Goal: Task Accomplishment & Management: Manage account settings

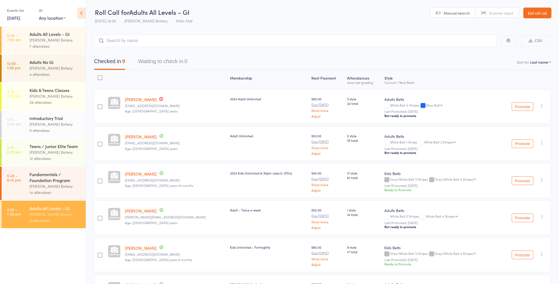
click at [132, 42] on input "search" at bounding box center [295, 41] width 402 height 12
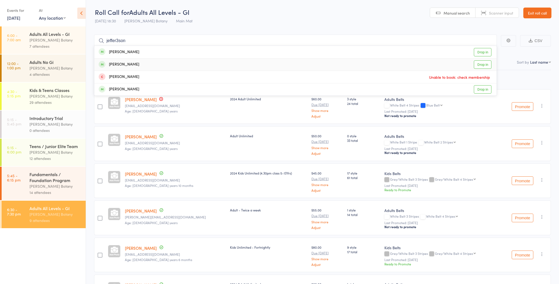
type input "jeffer3son"
click at [139, 64] on div "Jefferson Carcasona" at bounding box center [119, 65] width 41 height 6
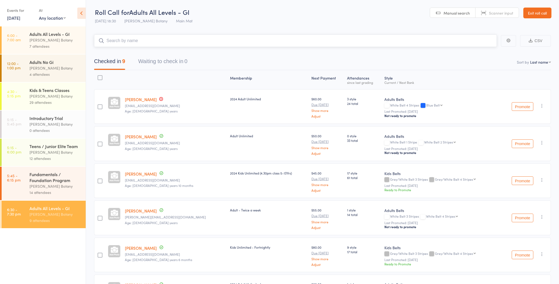
click at [146, 41] on input "search" at bounding box center [295, 41] width 402 height 12
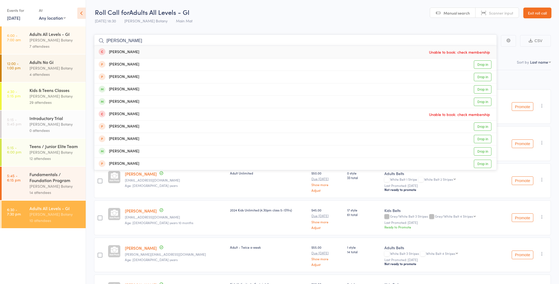
type input "Christopher"
drag, startPoint x: 132, startPoint y: 119, endPoint x: 129, endPoint y: 94, distance: 24.4
click at [133, 101] on div "Christopher Rogers-Harrison" at bounding box center [119, 102] width 41 height 6
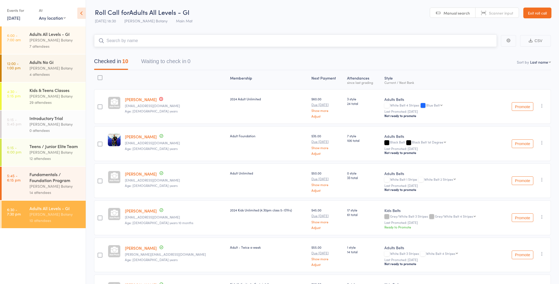
click at [118, 39] on input "search" at bounding box center [295, 41] width 402 height 12
type input "a"
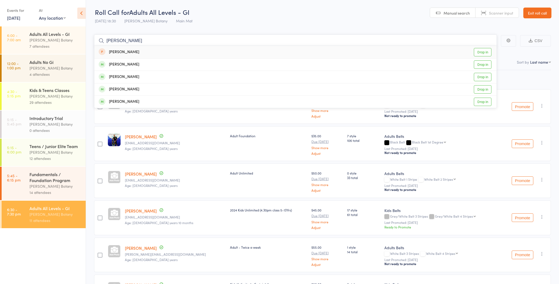
type input "Henry"
drag, startPoint x: 118, startPoint y: 39, endPoint x: 127, endPoint y: 64, distance: 26.9
click at [127, 64] on div "Henry Arancibia Garcia" at bounding box center [119, 65] width 41 height 6
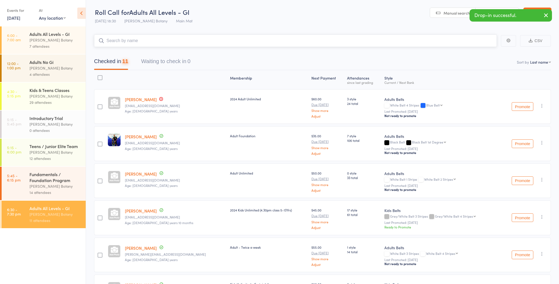
click at [125, 42] on input "search" at bounding box center [295, 41] width 402 height 12
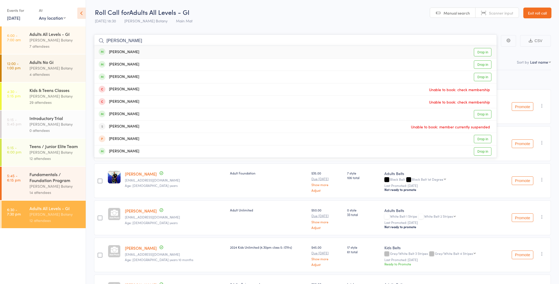
type input "Jake"
drag, startPoint x: 119, startPoint y: 50, endPoint x: 127, endPoint y: 52, distance: 7.8
click at [127, 52] on div "Jake Wild Drop in" at bounding box center [295, 52] width 402 height 12
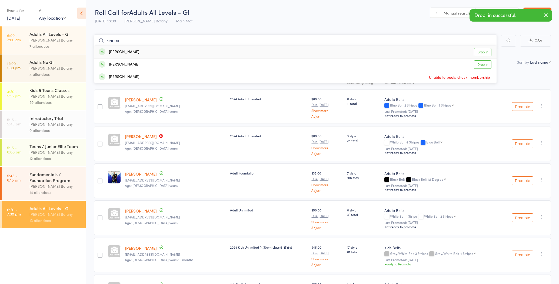
type input "kianoa"
click at [133, 51] on div "Kianoa Roberts" at bounding box center [119, 52] width 41 height 6
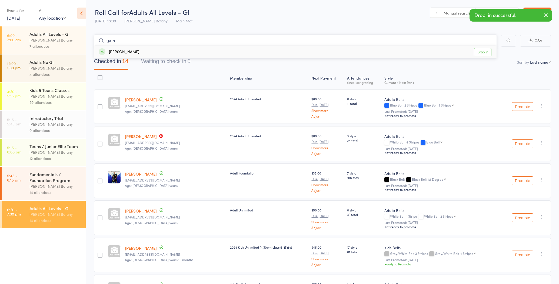
type input "gafa"
click at [135, 51] on div "Anthony Gafa Drop in" at bounding box center [295, 52] width 402 height 12
click at [136, 41] on input "search" at bounding box center [295, 41] width 402 height 12
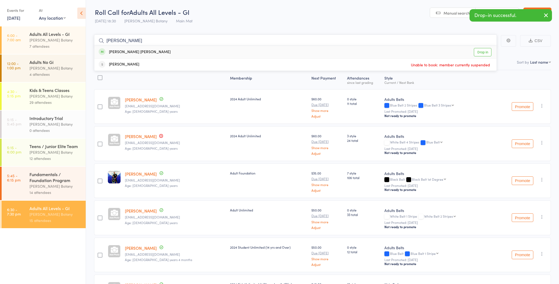
type input "Arthur"
drag, startPoint x: 136, startPoint y: 41, endPoint x: 141, endPoint y: 50, distance: 9.9
click at [141, 51] on div "Arthur Vieira Tavares de Franca" at bounding box center [135, 52] width 72 height 6
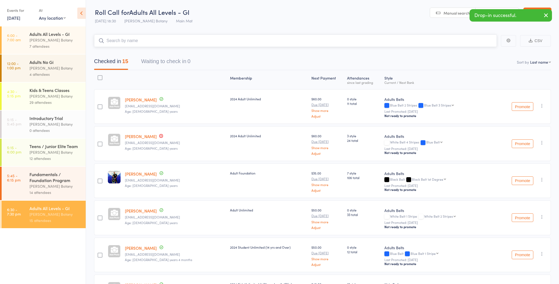
click at [143, 40] on input "search" at bounding box center [295, 41] width 402 height 12
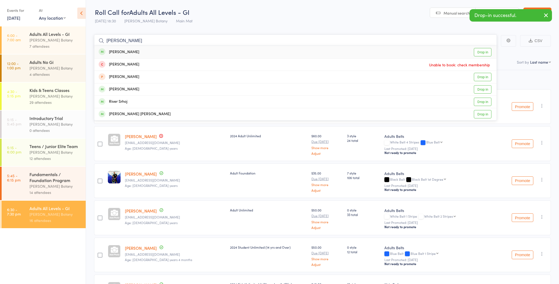
type input "Oliver"
drag, startPoint x: 143, startPoint y: 40, endPoint x: 142, endPoint y: 50, distance: 10.3
click at [141, 52] on div "Oliver Hale Drop in" at bounding box center [295, 52] width 402 height 12
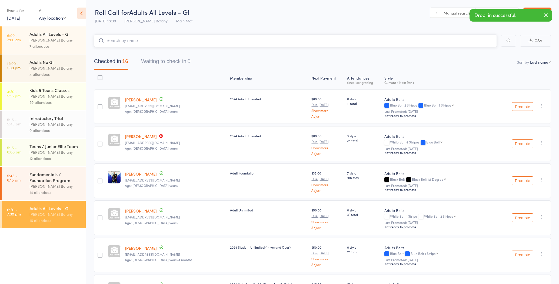
click at [146, 39] on input "search" at bounding box center [295, 41] width 402 height 12
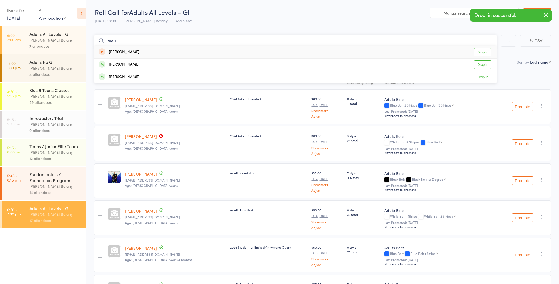
type input "Evan"
drag, startPoint x: 146, startPoint y: 39, endPoint x: 139, endPoint y: 51, distance: 13.4
click at [140, 52] on div "Evan Faulks Drop in" at bounding box center [295, 52] width 402 height 12
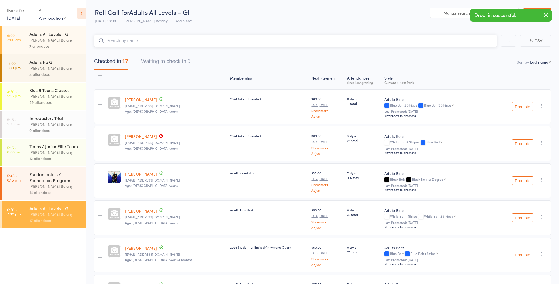
click at [140, 39] on input "search" at bounding box center [295, 41] width 402 height 12
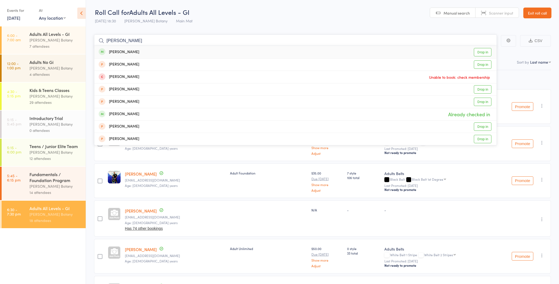
type input "Johnny"
drag, startPoint x: 140, startPoint y: 39, endPoint x: 133, endPoint y: 63, distance: 24.7
click at [133, 65] on div "johny dozan Drop in" at bounding box center [295, 65] width 402 height 12
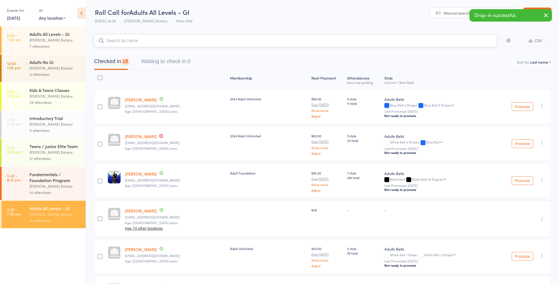
click at [134, 40] on input "search" at bounding box center [295, 41] width 402 height 12
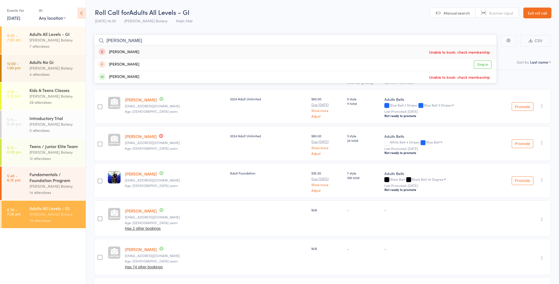
type input "Taylor"
drag, startPoint x: 134, startPoint y: 40, endPoint x: 133, endPoint y: 62, distance: 22.2
click at [132, 76] on div "Taylor Rodgers" at bounding box center [119, 77] width 41 height 6
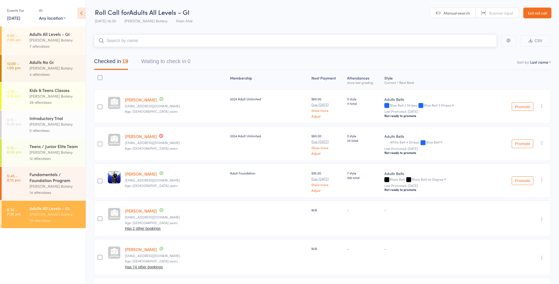
click at [136, 40] on input "search" at bounding box center [295, 41] width 402 height 12
type input "baye"
click at [132, 51] on div "Baye Hassett Drop in" at bounding box center [295, 52] width 402 height 12
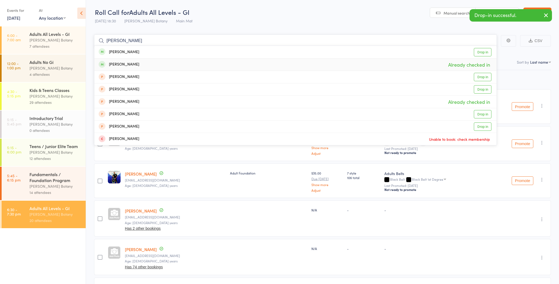
type input "John p"
click at [133, 65] on div "[PERSON_NAME]" at bounding box center [119, 65] width 41 height 6
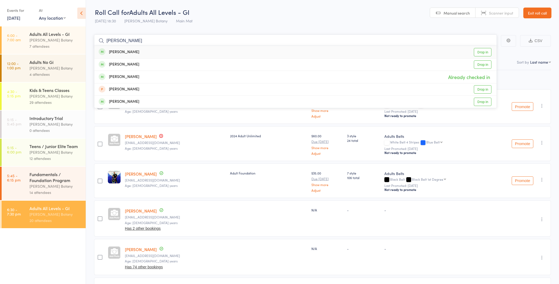
type input "Jeffrey"
drag, startPoint x: 146, startPoint y: 45, endPoint x: 142, endPoint y: 51, distance: 7.6
click at [142, 51] on div "Jeffrey Atizado Drop in" at bounding box center [295, 52] width 402 height 12
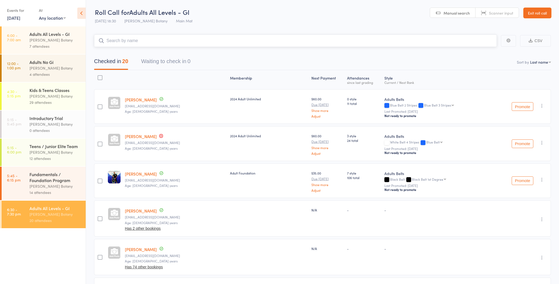
click at [146, 41] on input "search" at bounding box center [295, 41] width 402 height 12
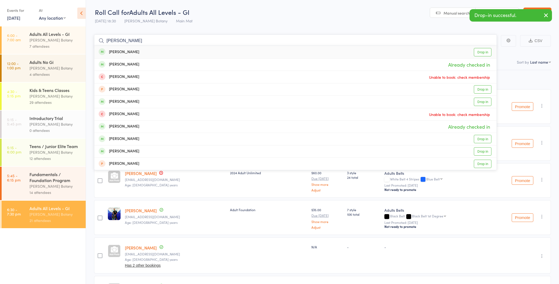
type input "Jefferson"
drag, startPoint x: 146, startPoint y: 41, endPoint x: 140, endPoint y: 65, distance: 24.9
click at [139, 65] on div "[PERSON_NAME]" at bounding box center [119, 65] width 41 height 6
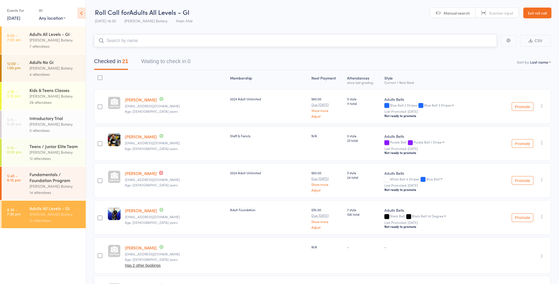
click at [142, 39] on input "search" at bounding box center [295, 41] width 402 height 12
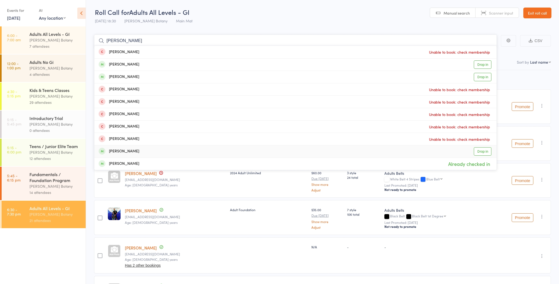
type input "josh"
click at [129, 149] on div "[PERSON_NAME]" at bounding box center [119, 152] width 41 height 6
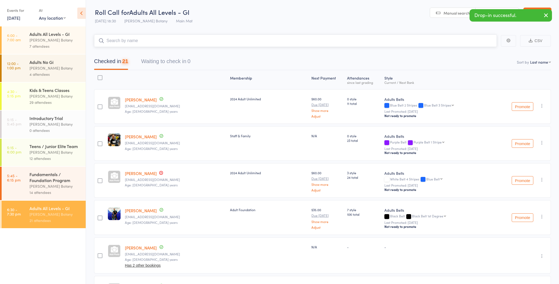
click at [131, 40] on input "search" at bounding box center [295, 41] width 402 height 12
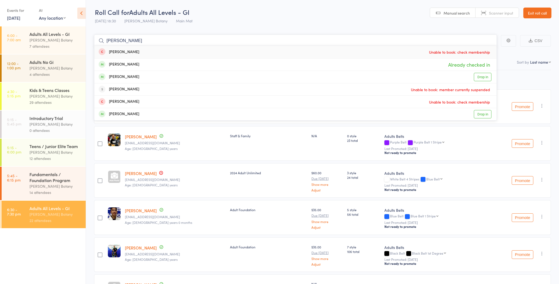
type input "Ian"
drag, startPoint x: 120, startPoint y: 46, endPoint x: 131, endPoint y: 63, distance: 20.9
click at [131, 63] on div "[PERSON_NAME]" at bounding box center [119, 65] width 41 height 6
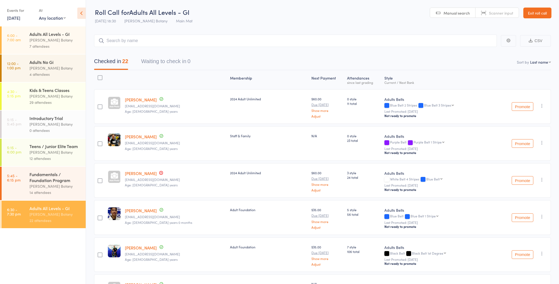
click at [53, 180] on div "Fundamentals / Foundation Program" at bounding box center [55, 178] width 52 height 12
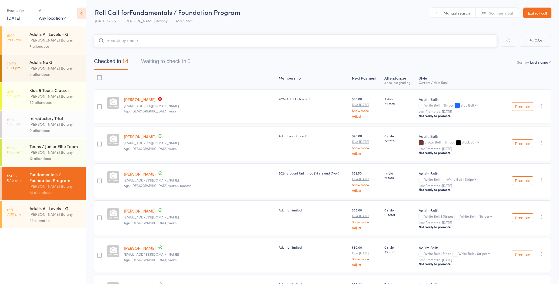
click at [150, 37] on input "search" at bounding box center [295, 41] width 402 height 12
click at [137, 41] on input "search" at bounding box center [295, 41] width 402 height 12
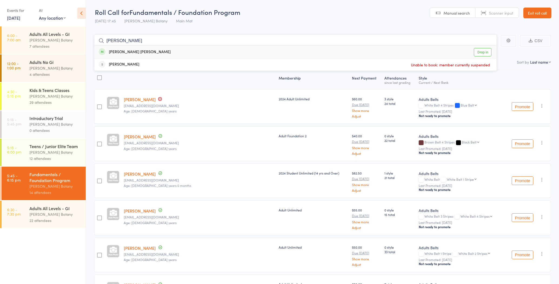
type input "Arthur"
drag, startPoint x: 93, startPoint y: 143, endPoint x: 155, endPoint y: 51, distance: 110.3
click at [155, 51] on div "[PERSON_NAME] [PERSON_NAME]" at bounding box center [135, 52] width 72 height 6
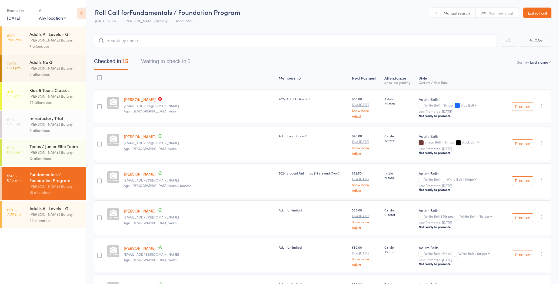
click at [69, 212] on div "[PERSON_NAME] Botany" at bounding box center [55, 215] width 52 height 6
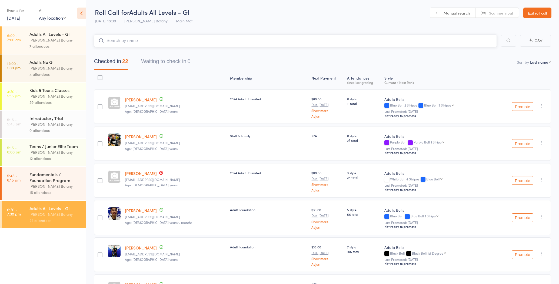
click at [155, 41] on input "search" at bounding box center [295, 41] width 402 height 12
click at [80, 158] on div "12 attendees" at bounding box center [55, 159] width 52 height 6
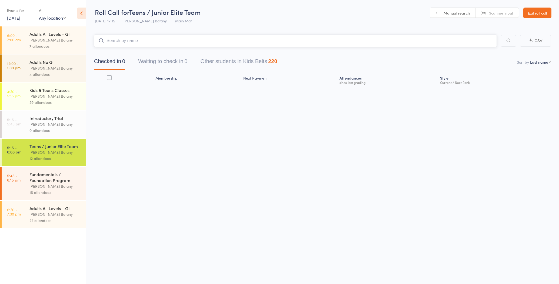
click at [129, 41] on input "search" at bounding box center [295, 41] width 402 height 12
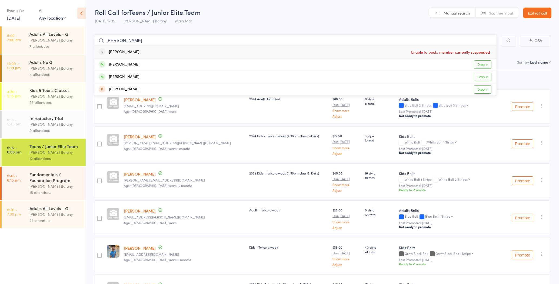
type input "Xavier"
drag, startPoint x: 129, startPoint y: 41, endPoint x: 141, endPoint y: 77, distance: 38.5
click at [141, 77] on div "Xavier Roberts Drop in" at bounding box center [295, 77] width 402 height 12
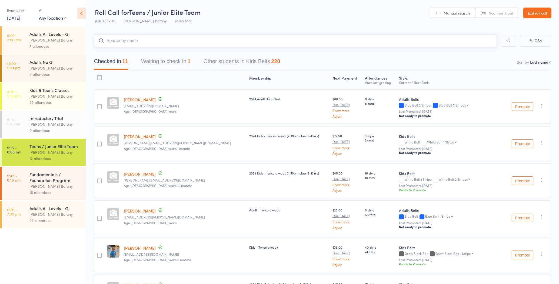
click at [141, 41] on input "search" at bounding box center [295, 41] width 402 height 12
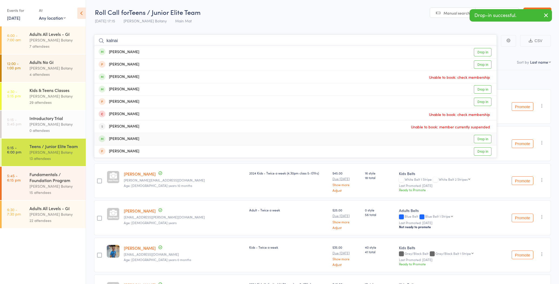
type input "kalnai"
click at [137, 139] on div "Kalani Roberts Drop in" at bounding box center [295, 139] width 402 height 12
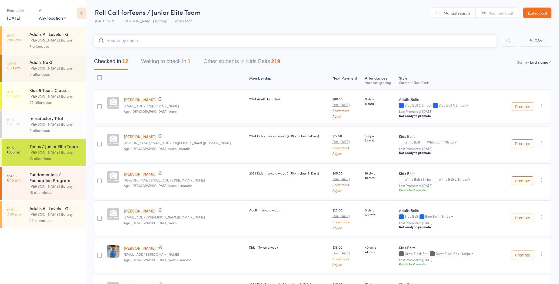
click at [128, 40] on input "search" at bounding box center [295, 41] width 402 height 12
click at [175, 68] on button "Waiting to check in 1" at bounding box center [165, 63] width 49 height 14
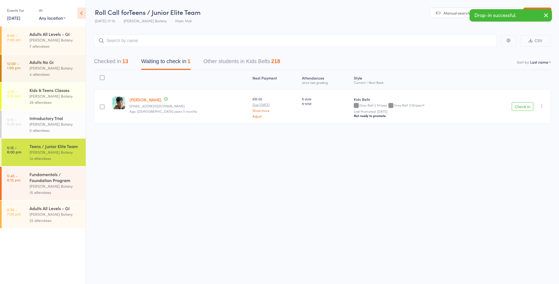
drag, startPoint x: 516, startPoint y: 104, endPoint x: 463, endPoint y: 96, distance: 54.1
click at [516, 104] on button "Check in" at bounding box center [522, 106] width 22 height 9
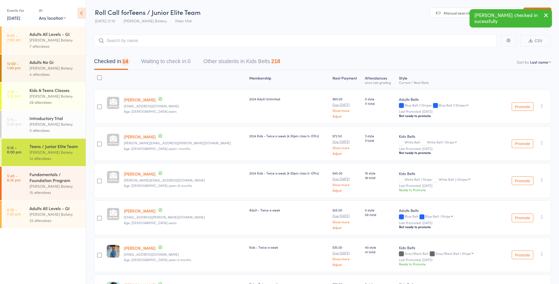
click at [112, 61] on button "Checked in 14" at bounding box center [111, 63] width 34 height 14
click at [130, 40] on input "search" at bounding box center [295, 41] width 402 height 12
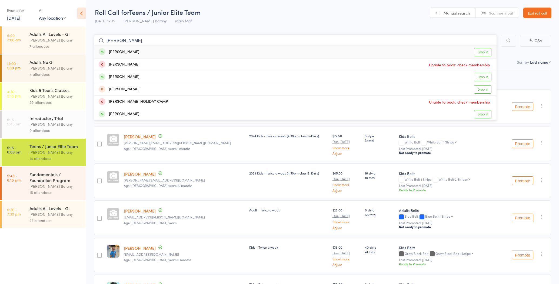
type input "Nicolas"
drag, startPoint x: 130, startPoint y: 40, endPoint x: 131, endPoint y: 76, distance: 36.5
click at [131, 77] on div "Nicolas Kristek" at bounding box center [119, 77] width 41 height 6
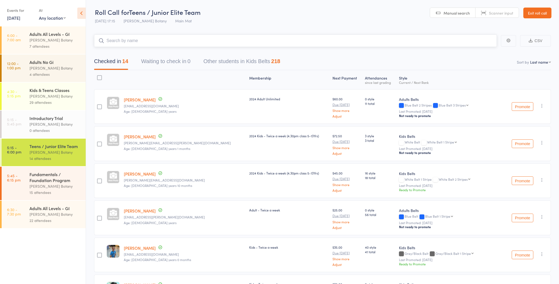
click at [134, 40] on input "search" at bounding box center [295, 41] width 402 height 12
click at [59, 209] on div "Adults All Levels - GI" at bounding box center [55, 209] width 52 height 6
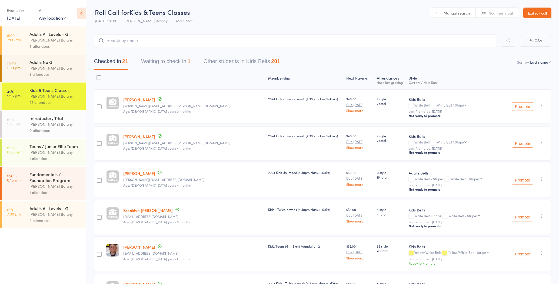
click at [540, 12] on link "Exit roll call" at bounding box center [537, 13] width 28 height 11
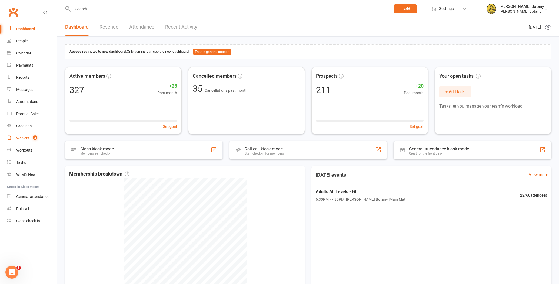
click at [25, 139] on div "Waivers" at bounding box center [22, 138] width 13 height 4
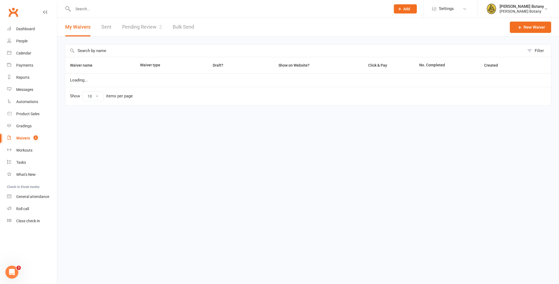
click at [128, 29] on link "Pending Review 2" at bounding box center [142, 27] width 40 height 19
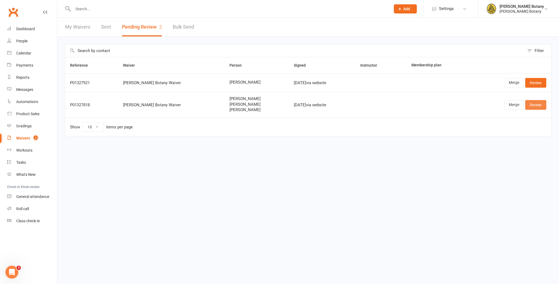
click at [541, 105] on link "Review" at bounding box center [535, 105] width 21 height 10
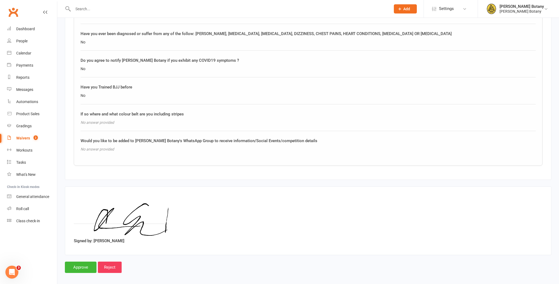
scroll to position [883, 0]
click at [90, 262] on input "Approve" at bounding box center [81, 267] width 32 height 11
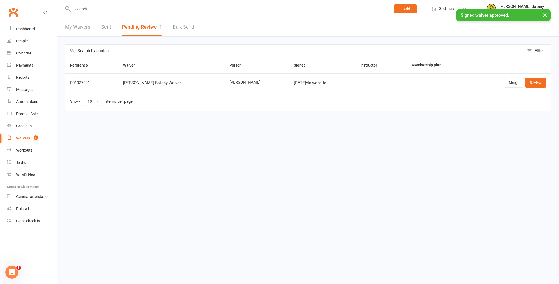
click at [538, 83] on link "Review" at bounding box center [535, 83] width 21 height 10
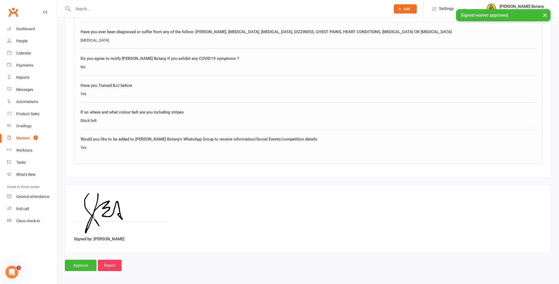
scroll to position [503, 0]
click at [88, 260] on input "Approve" at bounding box center [81, 265] width 32 height 11
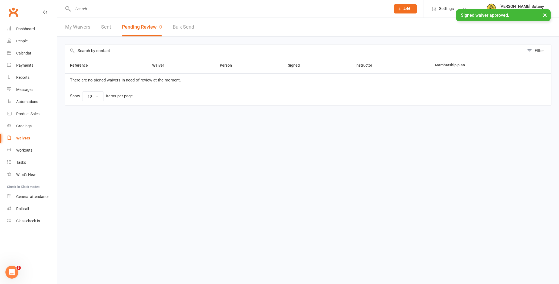
click at [19, 39] on link "People" at bounding box center [32, 41] width 50 height 12
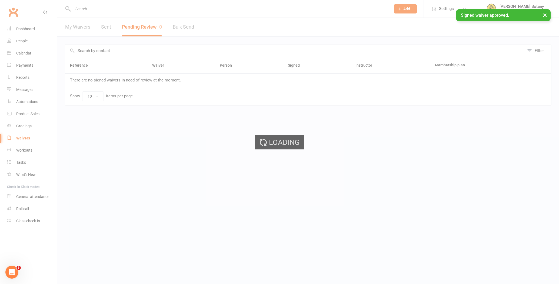
select select "100"
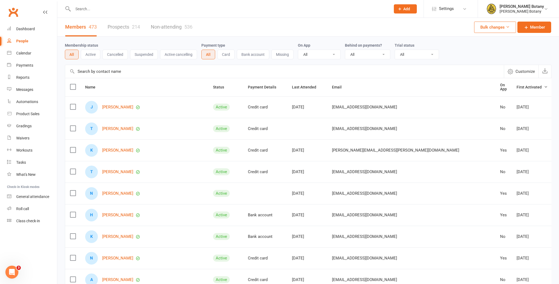
click at [103, 7] on input "text" at bounding box center [228, 9] width 315 height 8
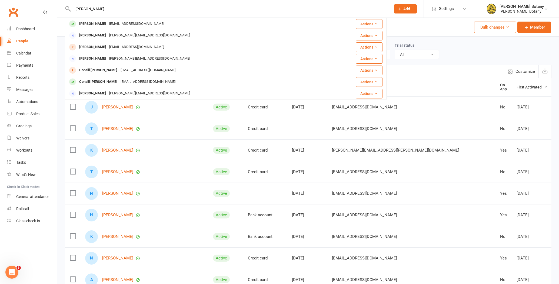
type input "grill"
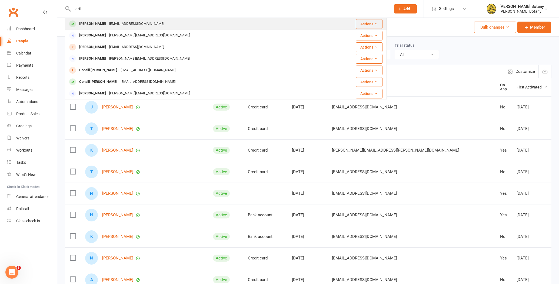
drag, startPoint x: 103, startPoint y: 8, endPoint x: 102, endPoint y: 24, distance: 16.3
click at [102, 24] on div "Guilherme Almeida" at bounding box center [93, 24] width 30 height 8
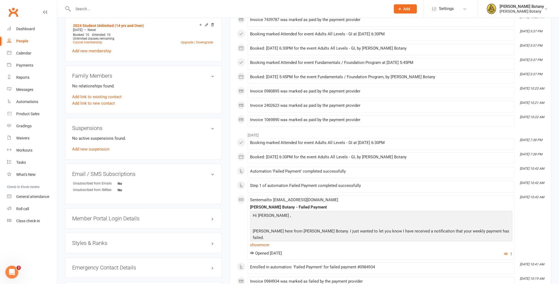
scroll to position [246, 0]
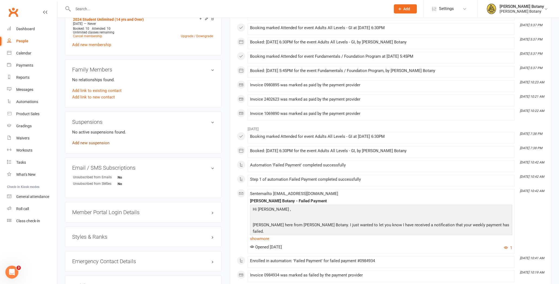
click at [103, 144] on link "Add new suspension" at bounding box center [90, 143] width 37 height 5
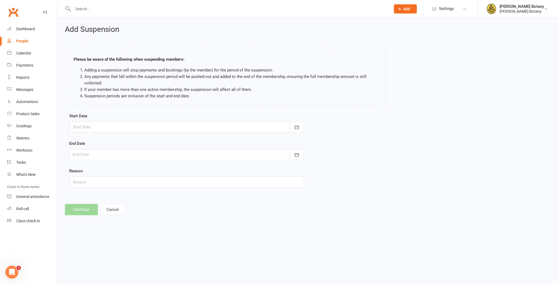
drag, startPoint x: 297, startPoint y: 129, endPoint x: 217, endPoint y: 142, distance: 81.6
click at [297, 129] on icon "button" at bounding box center [296, 127] width 5 height 5
click at [116, 183] on span "12" at bounding box center [115, 182] width 4 height 4
type input "12 Aug 2025"
click at [301, 153] on button "button" at bounding box center [296, 154] width 15 height 11
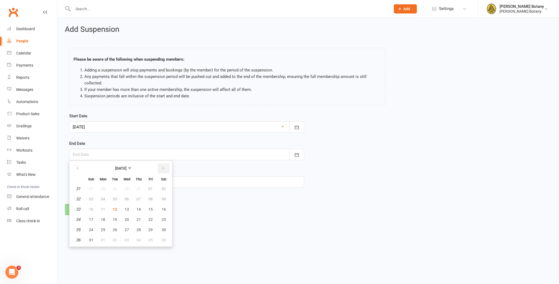
click at [163, 169] on icon "button" at bounding box center [163, 168] width 4 height 4
click at [79, 168] on button "button" at bounding box center [78, 169] width 12 height 10
click at [165, 168] on button "button" at bounding box center [164, 169] width 12 height 10
click at [102, 230] on span "29" at bounding box center [103, 230] width 4 height 4
type input "29 Sep 2025"
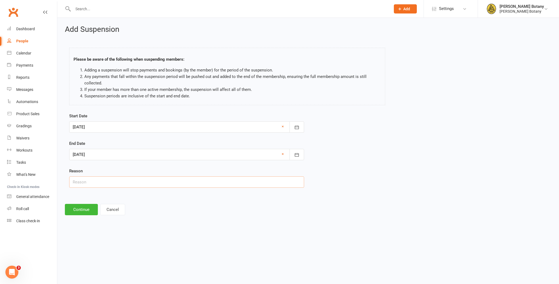
click at [112, 183] on input "text" at bounding box center [186, 182] width 235 height 11
type input "broken thumb"
click at [86, 211] on button "Continue" at bounding box center [81, 209] width 33 height 11
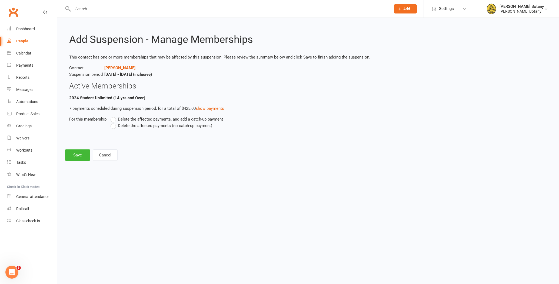
click at [156, 128] on label "Delete the affected payments (no catch-up payment)" at bounding box center [161, 126] width 102 height 6
click at [114, 123] on input "Delete the affected payments (no catch-up payment)" at bounding box center [112, 123] width 4 height 0
click at [82, 155] on button "Save" at bounding box center [77, 155] width 25 height 11
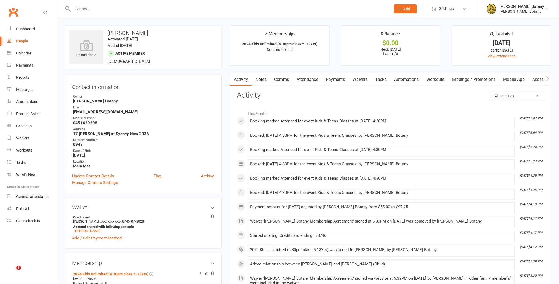
click at [98, 8] on input "text" at bounding box center [228, 9] width 315 height 8
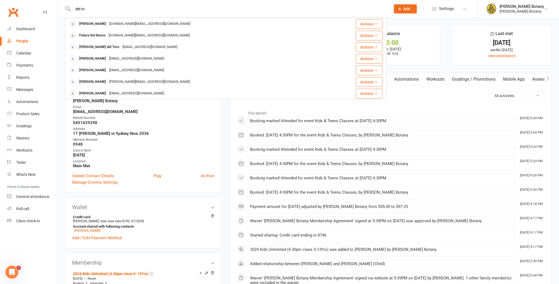
type input "del ro"
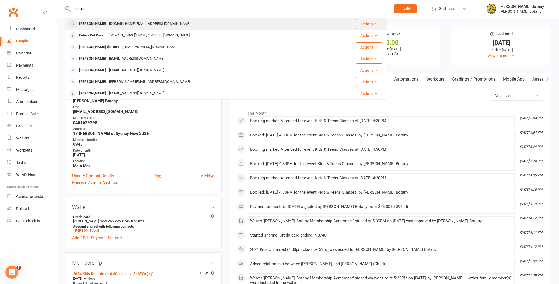
click at [94, 26] on div "[PERSON_NAME]" at bounding box center [93, 24] width 30 height 8
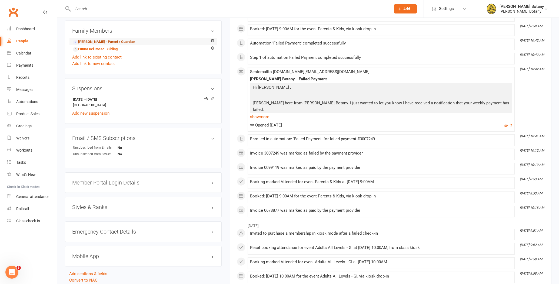
scroll to position [300, 0]
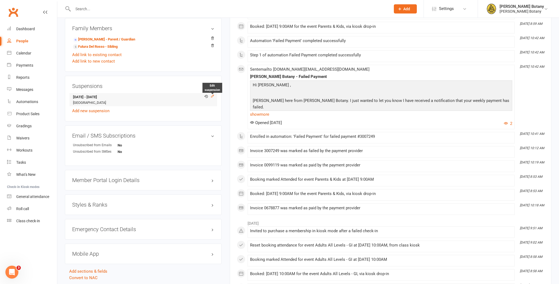
click at [213, 96] on icon at bounding box center [212, 96] width 4 height 4
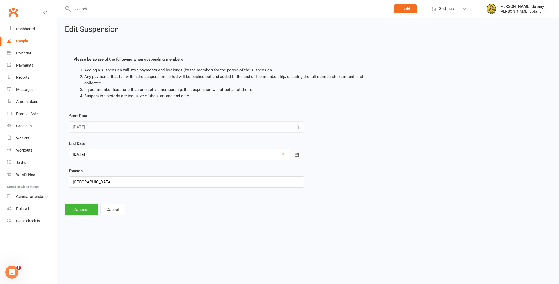
click at [301, 156] on button "button" at bounding box center [296, 154] width 15 height 11
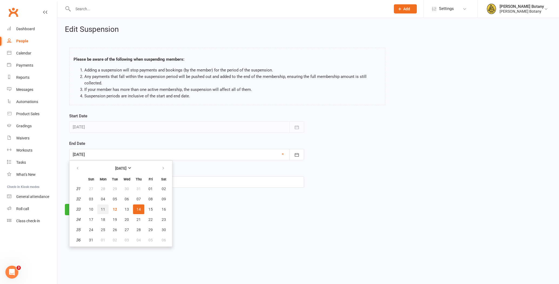
click at [102, 210] on span "11" at bounding box center [103, 209] width 4 height 4
type input "11 Aug 2025"
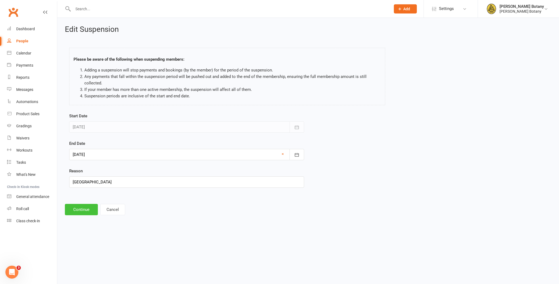
click at [85, 212] on button "Continue" at bounding box center [81, 209] width 33 height 11
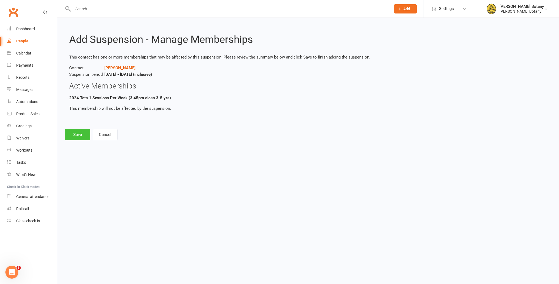
click at [80, 135] on button "Save" at bounding box center [77, 134] width 25 height 11
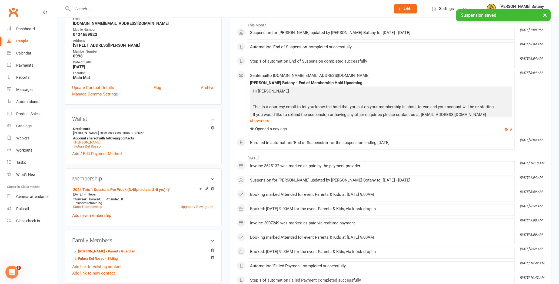
scroll to position [96, 0]
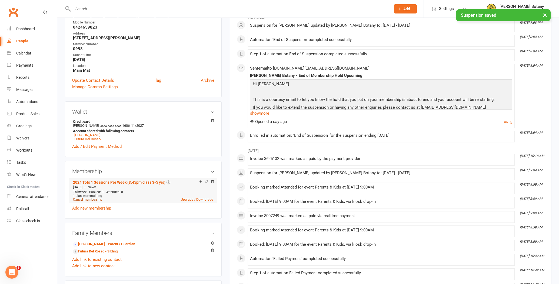
click at [86, 200] on link "Cancel membership" at bounding box center [87, 200] width 29 height 4
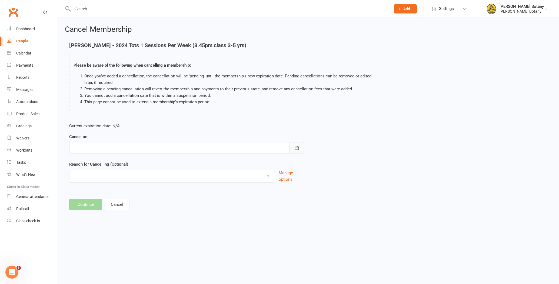
click at [298, 150] on icon "button" at bounding box center [297, 148] width 4 height 4
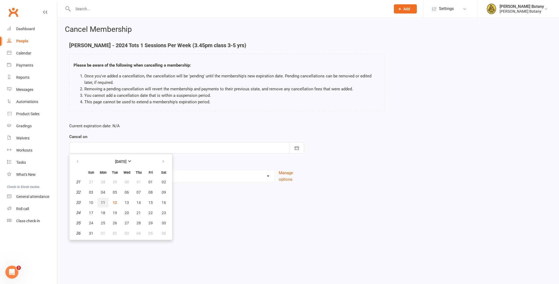
click at [105, 202] on span "11" at bounding box center [103, 203] width 4 height 4
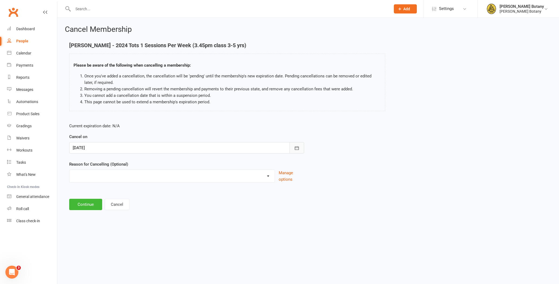
click at [300, 148] on button "button" at bounding box center [296, 147] width 15 height 11
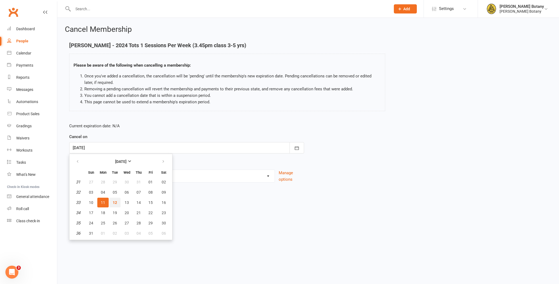
click at [114, 201] on span "12" at bounding box center [115, 203] width 4 height 4
type input "12 Aug 2025"
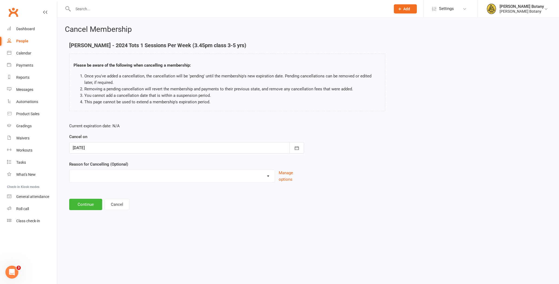
select select "3"
click at [82, 208] on button "Continue" at bounding box center [85, 204] width 33 height 11
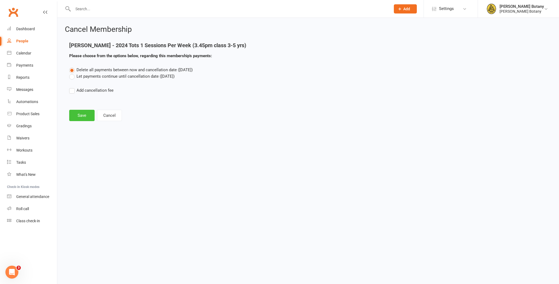
click at [84, 112] on button "Save" at bounding box center [81, 115] width 25 height 11
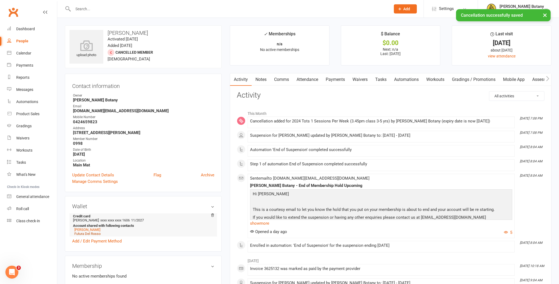
click at [81, 234] on link "Futura Del Rosso" at bounding box center [87, 234] width 26 height 4
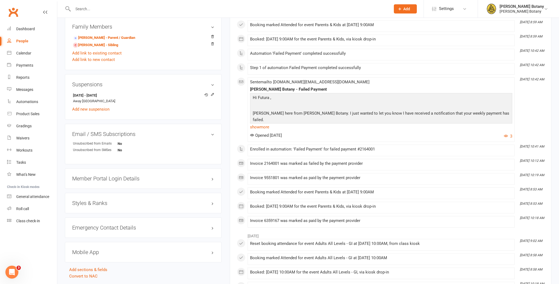
scroll to position [302, 0]
click at [213, 94] on icon at bounding box center [212, 94] width 4 height 4
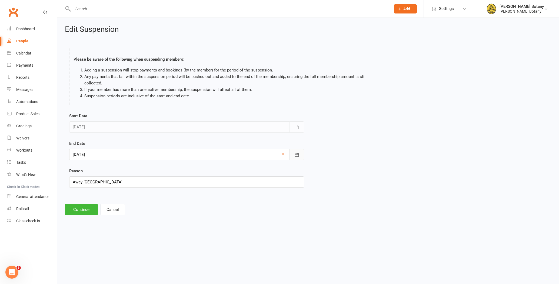
click at [298, 156] on icon "button" at bounding box center [296, 154] width 5 height 5
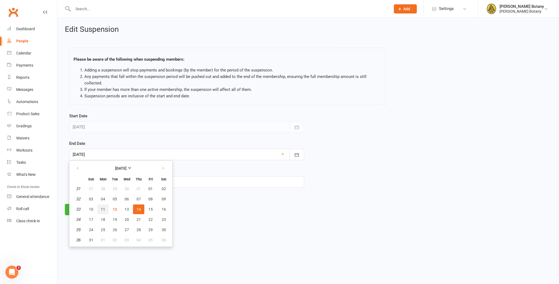
click at [102, 209] on span "11" at bounding box center [103, 209] width 4 height 4
type input "11 Aug 2025"
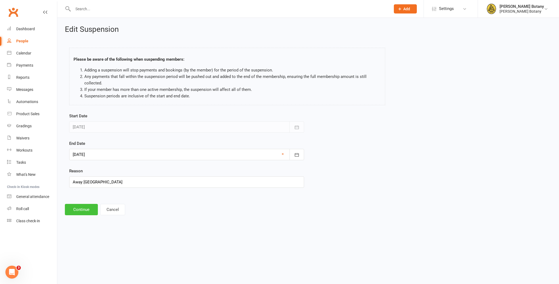
click at [80, 209] on button "Continue" at bounding box center [81, 209] width 33 height 11
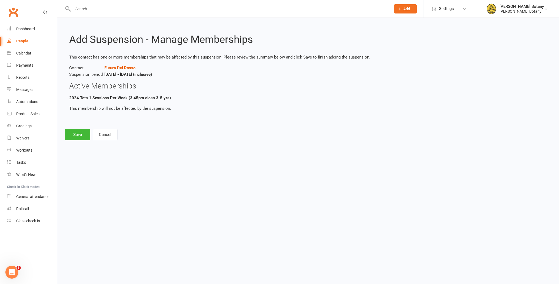
click at [79, 126] on div "Add Suspension - Manage Memberships This contact has one or more memberships th…" at bounding box center [307, 83] width 501 height 130
click at [79, 133] on button "Save" at bounding box center [77, 134] width 25 height 11
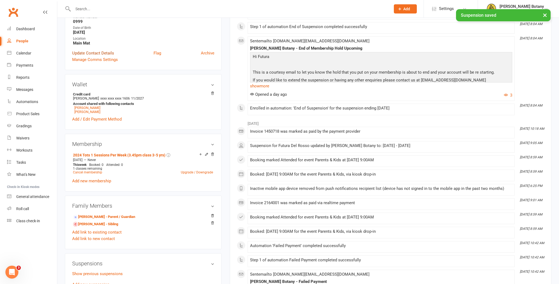
scroll to position [128, 0]
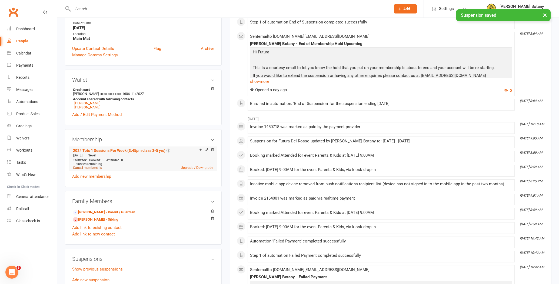
click at [100, 167] on link "Cancel membership" at bounding box center [87, 168] width 29 height 4
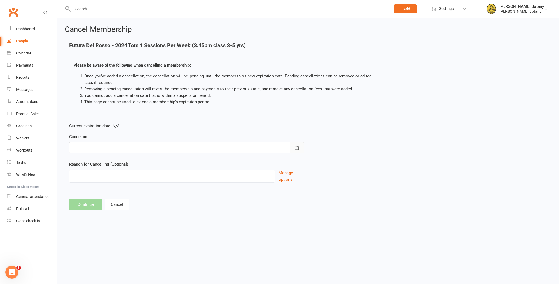
click at [300, 147] on button "button" at bounding box center [296, 147] width 15 height 11
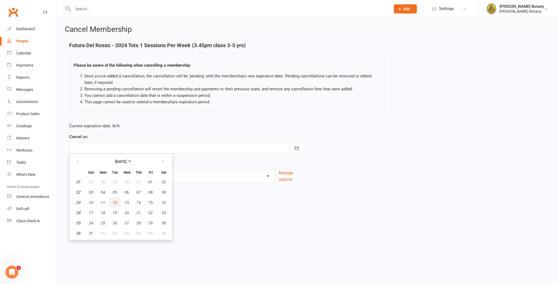
click at [115, 203] on span "12" at bounding box center [115, 203] width 4 height 4
type input "12 Aug 2025"
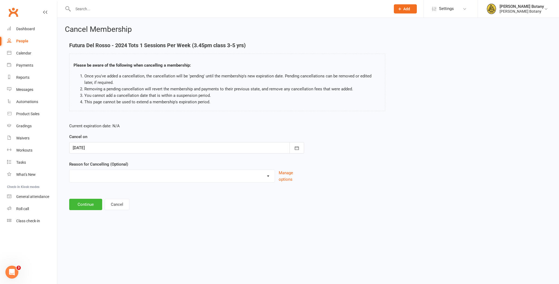
select select "3"
click at [87, 206] on button "Continue" at bounding box center [85, 204] width 33 height 11
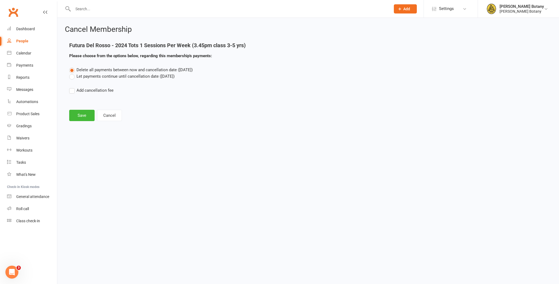
click at [80, 119] on button "Save" at bounding box center [81, 115] width 25 height 11
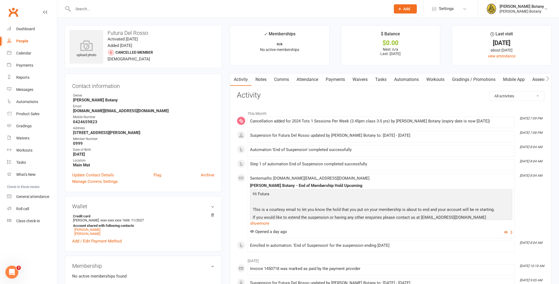
click at [125, 9] on input "text" at bounding box center [228, 9] width 315 height 8
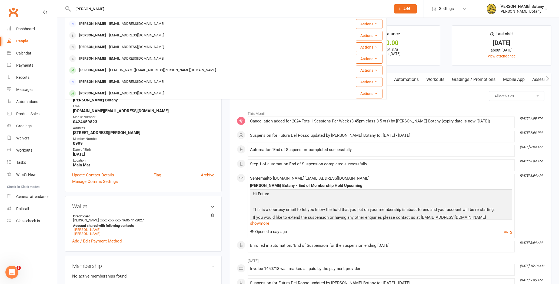
type input "Grech"
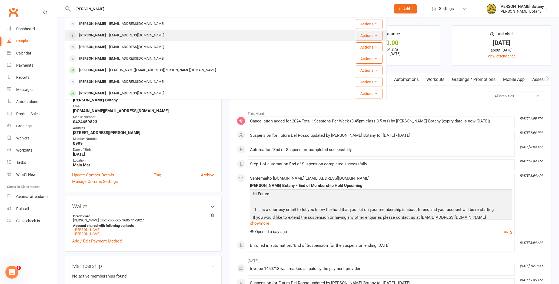
drag, startPoint x: 125, startPoint y: 9, endPoint x: 121, endPoint y: 34, distance: 25.5
click at [121, 34] on div "a.grech9@hotmail.com" at bounding box center [137, 36] width 58 height 8
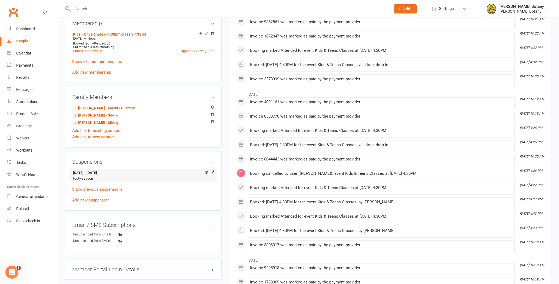
scroll to position [247, 0]
click at [213, 172] on icon at bounding box center [212, 172] width 4 height 4
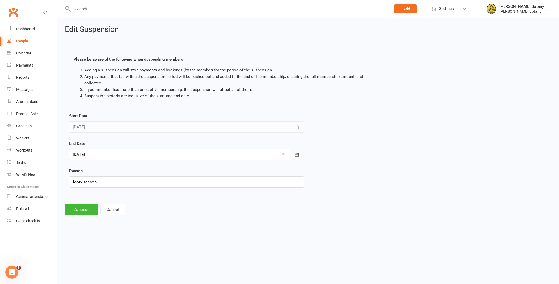
click at [301, 153] on button "button" at bounding box center [296, 154] width 15 height 11
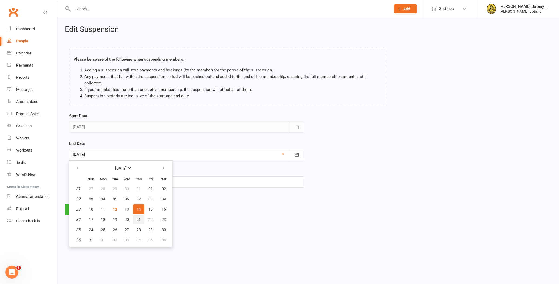
click at [139, 219] on span "21" at bounding box center [138, 220] width 4 height 4
type input "21 Aug 2025"
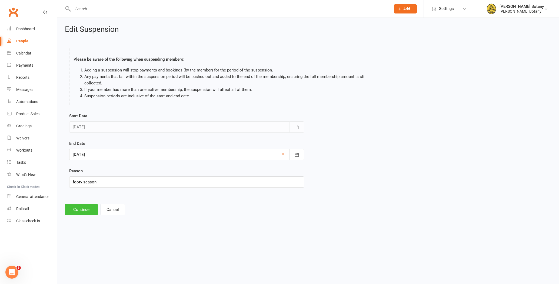
click at [87, 213] on button "Continue" at bounding box center [81, 209] width 33 height 11
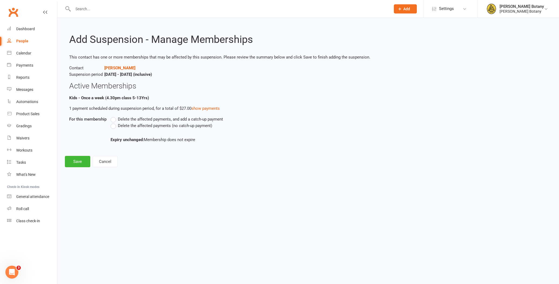
click at [133, 125] on span "Delete the affected payments (no catch-up payment)" at bounding box center [165, 126] width 94 height 6
click at [114, 123] on input "Delete the affected payments (no catch-up payment)" at bounding box center [112, 123] width 4 height 0
click at [89, 157] on button "Save" at bounding box center [77, 161] width 25 height 11
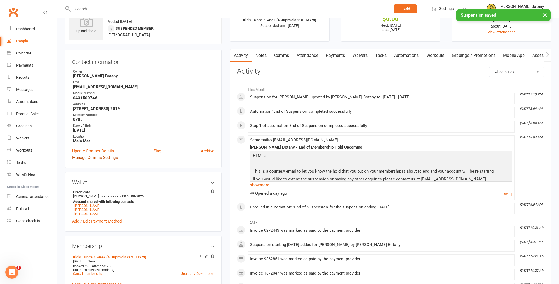
scroll to position [32, 0]
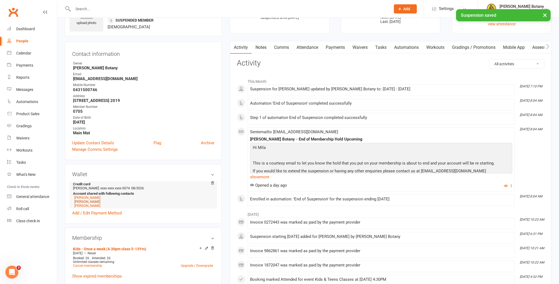
click at [91, 202] on link "Oscar Grech" at bounding box center [87, 202] width 26 height 4
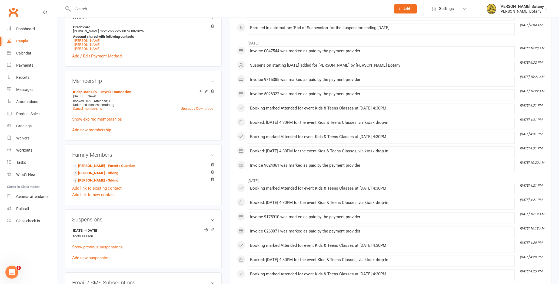
scroll to position [190, 0]
click at [205, 91] on icon at bounding box center [206, 91] width 4 height 4
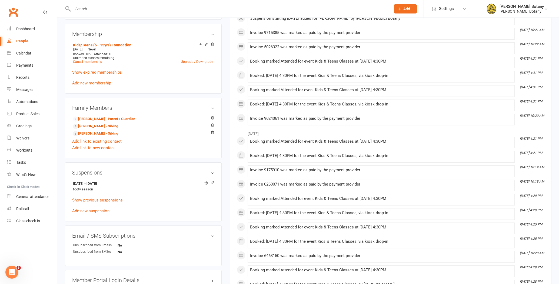
scroll to position [268, 0]
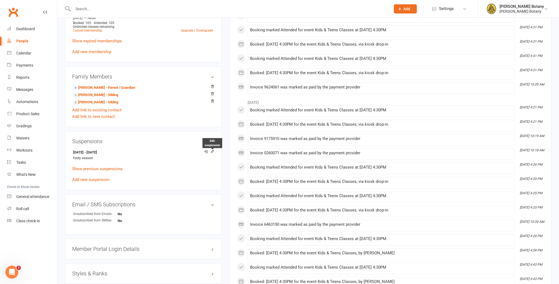
click at [213, 151] on icon at bounding box center [212, 151] width 2 height 2
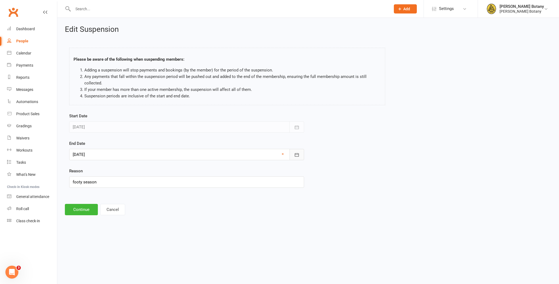
click at [297, 154] on icon "button" at bounding box center [296, 154] width 5 height 5
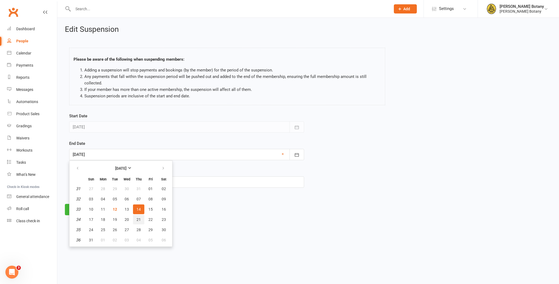
click at [138, 220] on span "21" at bounding box center [138, 220] width 4 height 4
type input "21 Aug 2025"
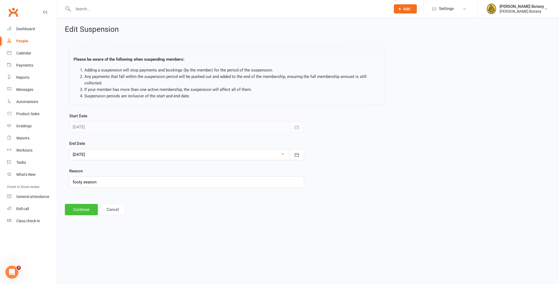
click at [88, 213] on button "Continue" at bounding box center [81, 209] width 33 height 11
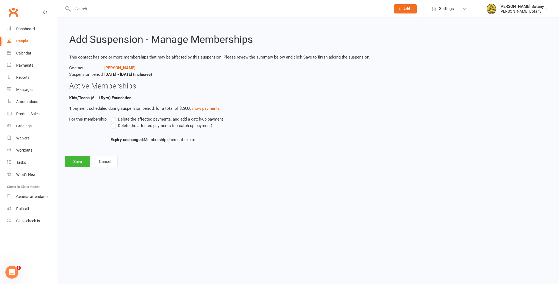
click at [129, 124] on span "Delete the affected payments (no catch-up payment)" at bounding box center [165, 126] width 94 height 6
click at [114, 123] on input "Delete the affected payments (no catch-up payment)" at bounding box center [112, 123] width 4 height 0
click at [82, 160] on button "Save" at bounding box center [77, 161] width 25 height 11
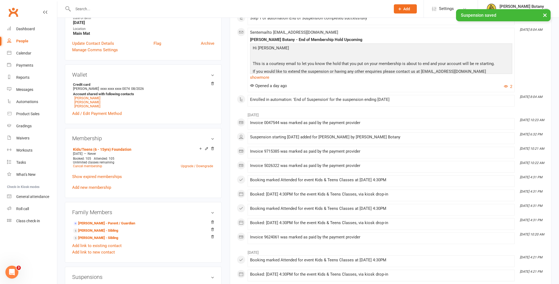
scroll to position [150, 0]
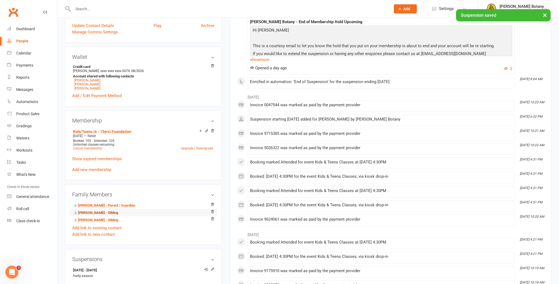
click at [92, 212] on link "Archie Grech - Sibling" at bounding box center [95, 213] width 45 height 6
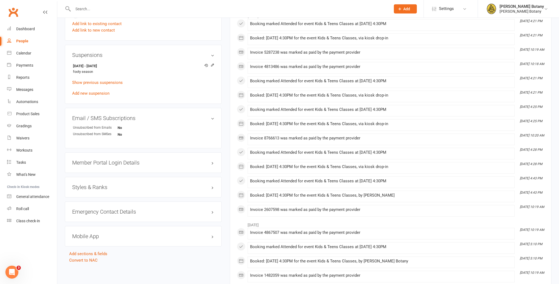
scroll to position [354, 0]
click at [212, 65] on icon at bounding box center [212, 65] width 4 height 4
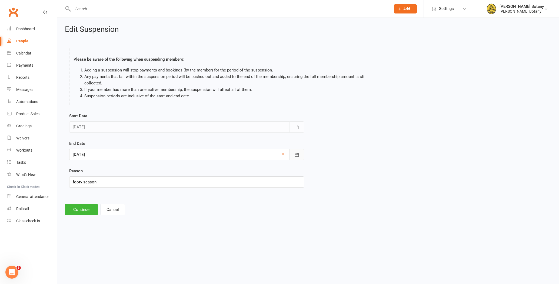
drag, startPoint x: 298, startPoint y: 154, endPoint x: 294, endPoint y: 155, distance: 3.4
click at [297, 154] on icon "button" at bounding box center [296, 154] width 5 height 5
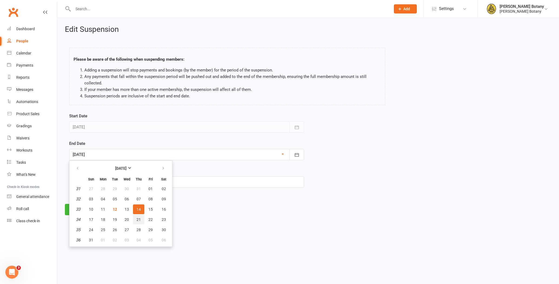
click at [139, 220] on span "21" at bounding box center [138, 220] width 4 height 4
type input "21 Aug 2025"
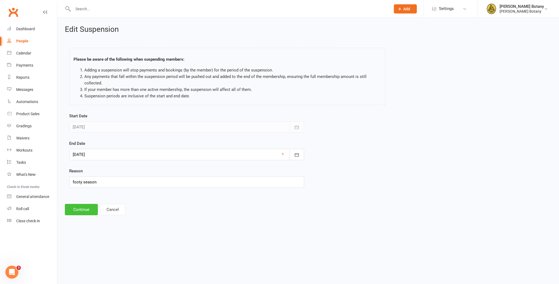
click at [76, 210] on button "Continue" at bounding box center [81, 209] width 33 height 11
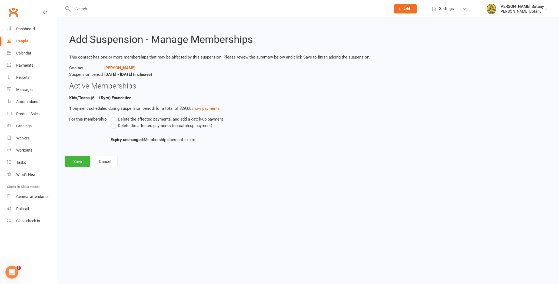
click at [148, 127] on span "Delete the affected payments (no catch-up payment)" at bounding box center [165, 126] width 94 height 6
click at [114, 123] on input "Delete the affected payments (no catch-up payment)" at bounding box center [112, 123] width 4 height 0
click at [83, 165] on button "Save" at bounding box center [77, 161] width 25 height 11
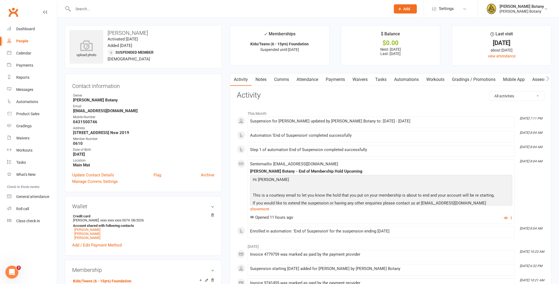
drag, startPoint x: 122, startPoint y: 14, endPoint x: 122, endPoint y: 8, distance: 5.4
click at [122, 14] on div at bounding box center [226, 9] width 322 height 18
click at [122, 8] on input "text" at bounding box center [228, 9] width 315 height 8
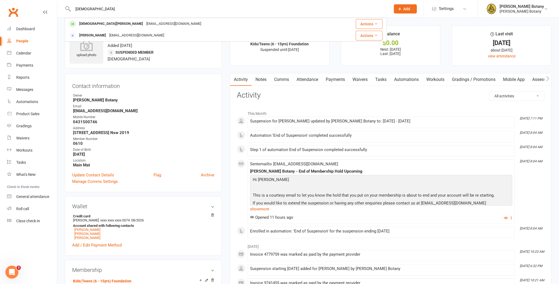
type input "Bodhi"
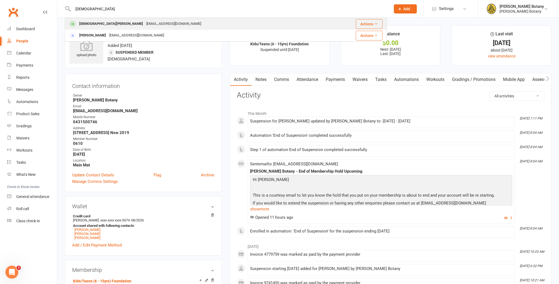
drag, startPoint x: 122, startPoint y: 8, endPoint x: 117, endPoint y: 25, distance: 17.4
click at [145, 25] on div "ryanbahramelectrics@gmail.com" at bounding box center [174, 24] width 58 height 8
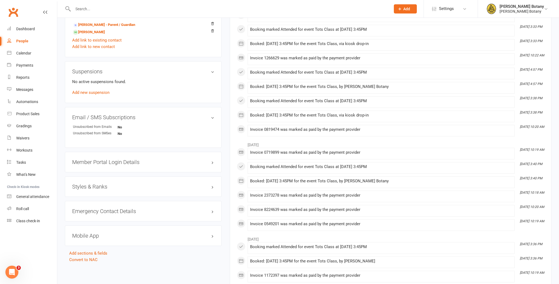
scroll to position [315, 0]
click at [162, 186] on h3 "Styles & Ranks" at bounding box center [143, 187] width 142 height 6
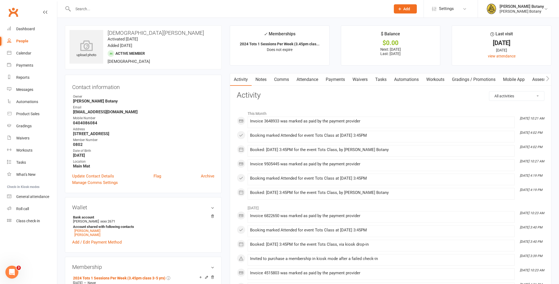
scroll to position [0, 0]
click at [507, 79] on link "Mobile App" at bounding box center [513, 79] width 29 height 12
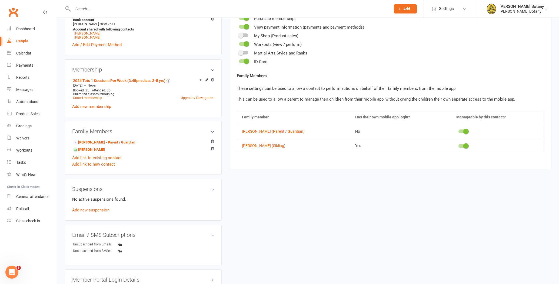
scroll to position [199, 0]
click at [103, 208] on link "Add new suspension" at bounding box center [90, 209] width 37 height 5
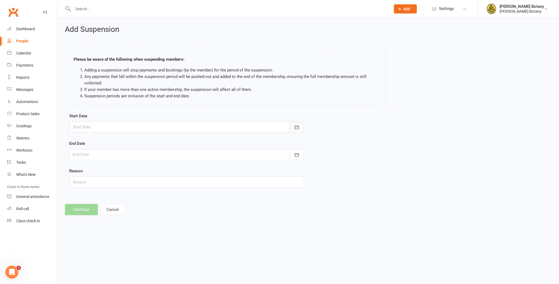
click at [300, 130] on button "button" at bounding box center [296, 127] width 15 height 11
click at [117, 182] on span "12" at bounding box center [115, 182] width 4 height 4
type input "12 Aug 2025"
click at [301, 156] on button "button" at bounding box center [296, 154] width 15 height 11
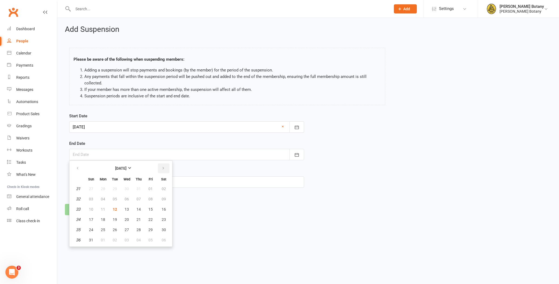
click at [161, 167] on icon "button" at bounding box center [163, 168] width 4 height 4
click at [78, 167] on icon "button" at bounding box center [78, 168] width 4 height 4
click at [92, 206] on button "12" at bounding box center [90, 210] width 11 height 10
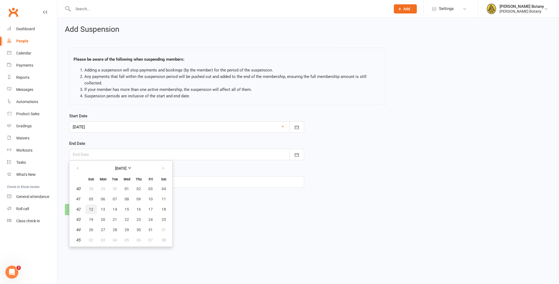
type input "12 Oct 2025"
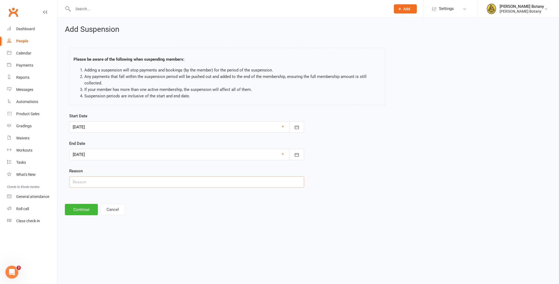
click at [92, 181] on input "text" at bounding box center [186, 182] width 235 height 11
type input "needs a break"
click at [64, 208] on div "Add Suspension Please be aware of the following when suspending members: Adding…" at bounding box center [307, 120] width 501 height 205
click at [80, 209] on button "Continue" at bounding box center [81, 209] width 33 height 11
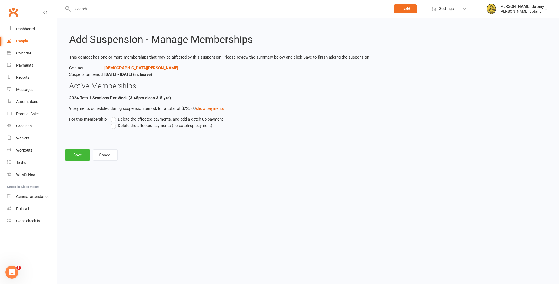
click at [125, 126] on span "Delete the affected payments (no catch-up payment)" at bounding box center [165, 126] width 94 height 6
click at [114, 123] on input "Delete the affected payments (no catch-up payment)" at bounding box center [112, 123] width 4 height 0
click at [78, 156] on button "Save" at bounding box center [77, 155] width 25 height 11
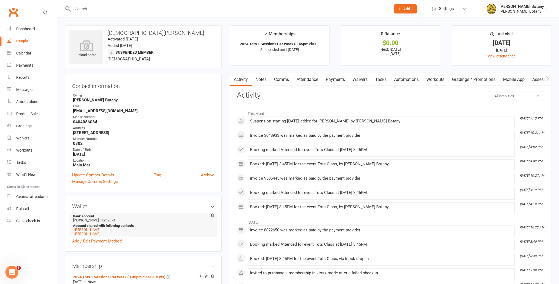
click at [94, 229] on link "Indigo Bahram" at bounding box center [87, 230] width 26 height 4
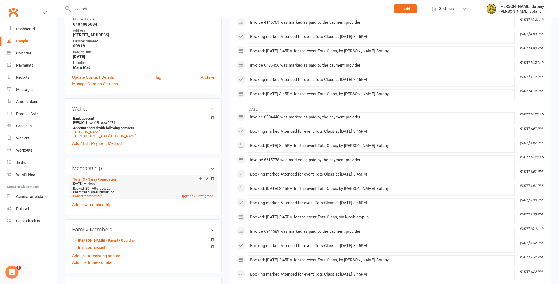
scroll to position [113, 0]
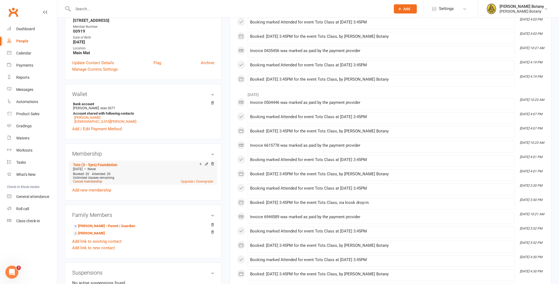
click at [93, 180] on link "Cancel membership" at bounding box center [87, 182] width 29 height 4
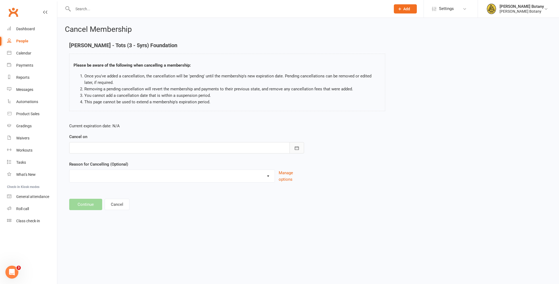
drag, startPoint x: 299, startPoint y: 145, endPoint x: 295, endPoint y: 145, distance: 4.1
click at [299, 145] on button "button" at bounding box center [296, 147] width 15 height 11
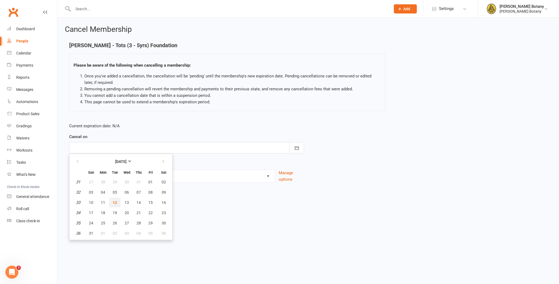
click at [117, 202] on span "12" at bounding box center [115, 203] width 4 height 4
type input "12 Aug 2025"
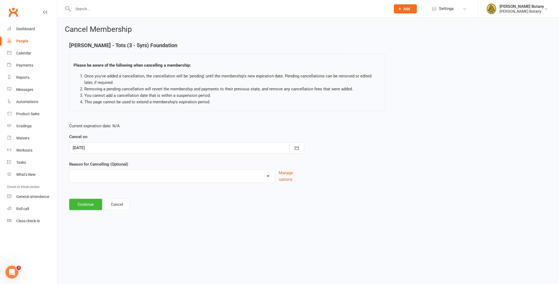
select select "5"
click at [82, 233] on button "Continue" at bounding box center [85, 232] width 33 height 11
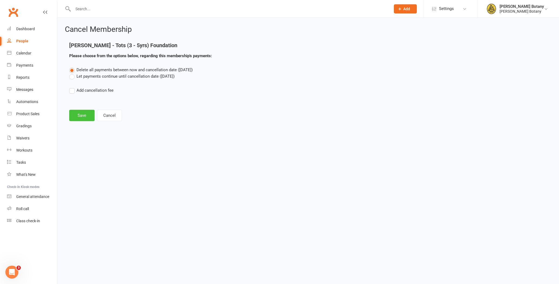
click at [81, 117] on button "Save" at bounding box center [81, 115] width 25 height 11
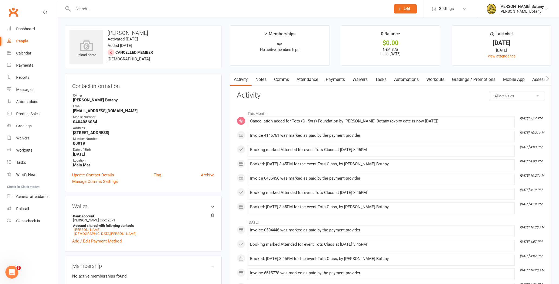
drag, startPoint x: 133, startPoint y: 111, endPoint x: 73, endPoint y: 111, distance: 60.0
click at [73, 111] on strong "ryanbahramelectrics@gmail.com" at bounding box center [143, 111] width 141 height 5
copy strong "ryanbahramelectrics@gmail.com"
click at [140, 9] on input "text" at bounding box center [228, 9] width 315 height 8
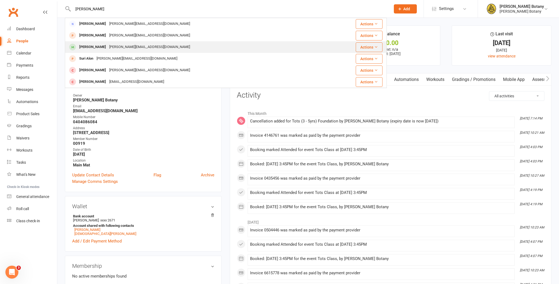
type input "sutton"
click at [117, 43] on div "conroy.orla@gmail.com" at bounding box center [150, 47] width 84 height 8
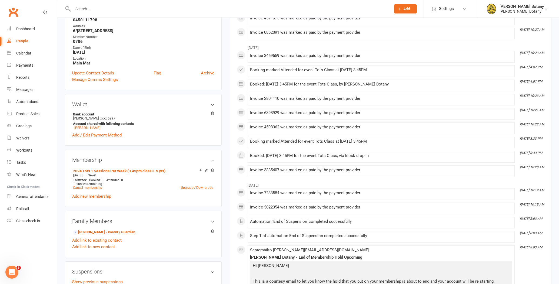
scroll to position [105, 0]
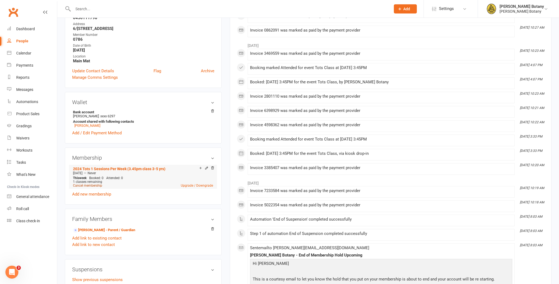
click at [97, 184] on link "Cancel membership" at bounding box center [87, 186] width 29 height 4
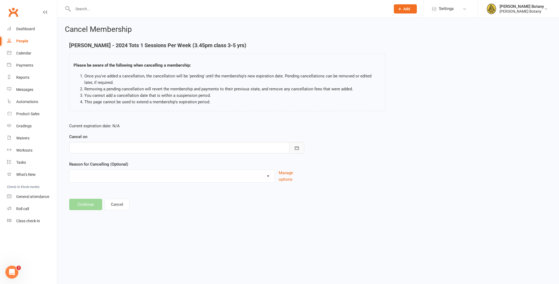
click at [296, 147] on icon "button" at bounding box center [296, 148] width 5 height 5
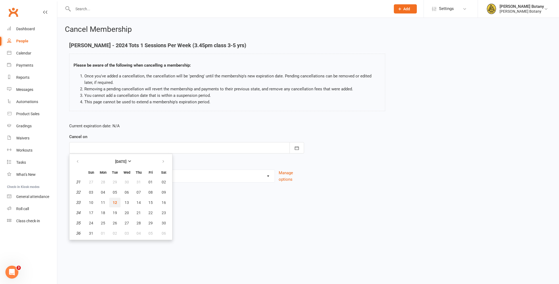
click at [115, 202] on span "12" at bounding box center [115, 203] width 4 height 4
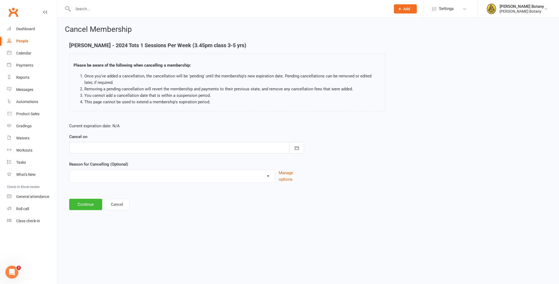
type input "12 Aug 2025"
click at [90, 208] on button "Continue" at bounding box center [85, 204] width 33 height 11
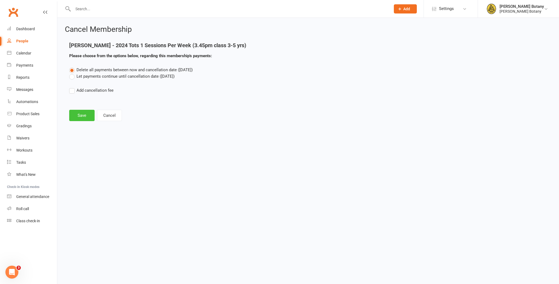
click at [85, 112] on button "Save" at bounding box center [81, 115] width 25 height 11
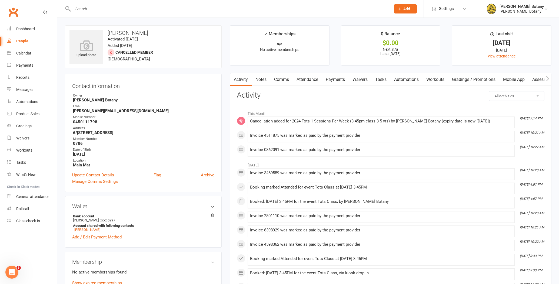
click at [147, 7] on input "text" at bounding box center [228, 9] width 315 height 8
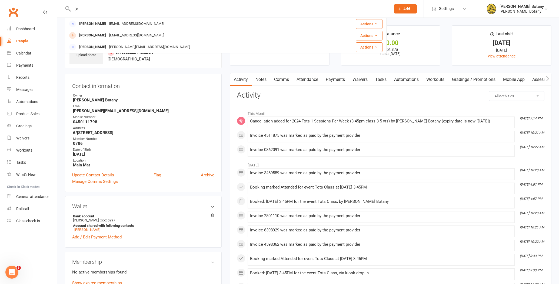
type input "j"
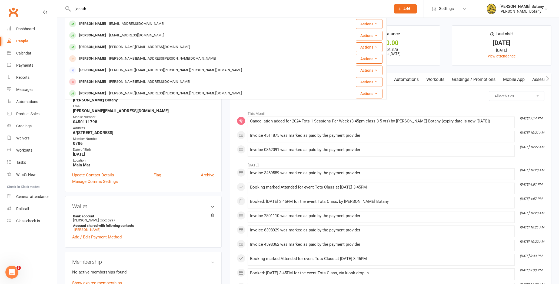
type input "Jonathan"
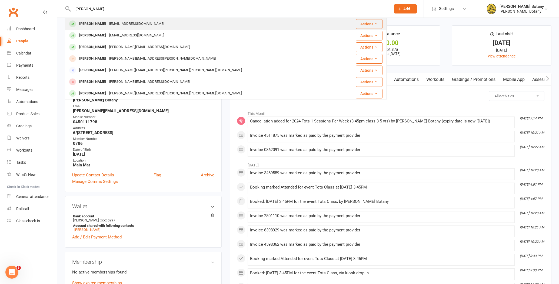
drag, startPoint x: 147, startPoint y: 7, endPoint x: 145, endPoint y: 23, distance: 15.7
click at [145, 23] on div "Jpwigham1@gmail.com" at bounding box center [137, 24] width 58 height 8
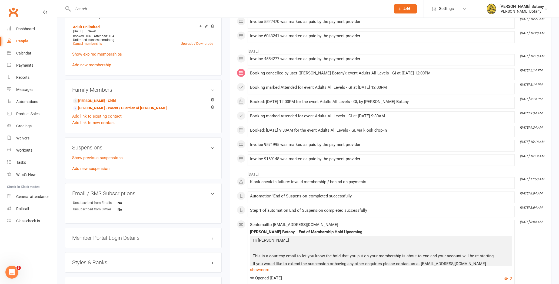
scroll to position [248, 0]
click at [97, 172] on div "Suspensions Show previous suspensions Add new suspension" at bounding box center [143, 158] width 157 height 42
click at [98, 169] on link "Add new suspension" at bounding box center [90, 168] width 37 height 5
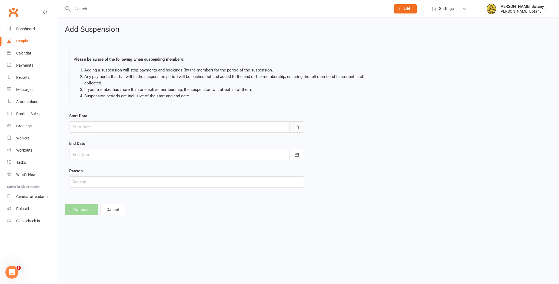
click at [297, 131] on button "button" at bounding box center [296, 127] width 15 height 11
click at [119, 181] on button "12" at bounding box center [114, 182] width 11 height 10
type input "12 Aug 2025"
click at [305, 151] on div "Start Date 12 Aug 2025 August 2025 Sun Mon Tue Wed Thu Fri Sat 31 27 28 29 30 3…" at bounding box center [186, 154] width 243 height 83
click at [303, 152] on button "button" at bounding box center [296, 154] width 15 height 11
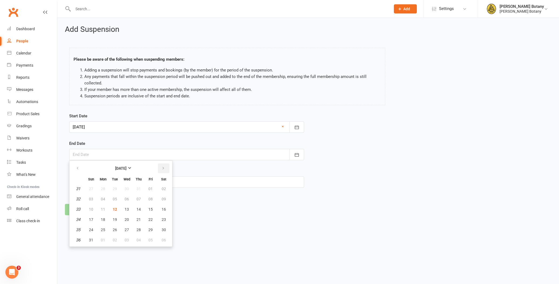
click at [163, 169] on icon "button" at bounding box center [163, 168] width 4 height 4
click at [140, 197] on span "11" at bounding box center [138, 199] width 4 height 4
type input "11 Sep 2025"
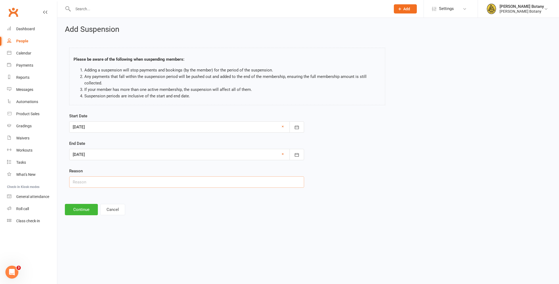
click at [98, 181] on input "text" at bounding box center [186, 182] width 235 height 11
type input "injured"
click at [84, 210] on button "Continue" at bounding box center [81, 209] width 33 height 11
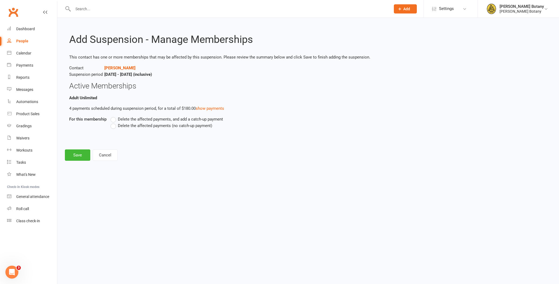
click at [131, 125] on span "Delete the affected payments (no catch-up payment)" at bounding box center [165, 126] width 94 height 6
click at [114, 123] on input "Delete the affected payments (no catch-up payment)" at bounding box center [112, 123] width 4 height 0
click at [75, 162] on div "Add Suspension - Manage Memberships This contact has one or more memberships th…" at bounding box center [307, 93] width 501 height 151
click at [78, 157] on button "Save" at bounding box center [77, 155] width 25 height 11
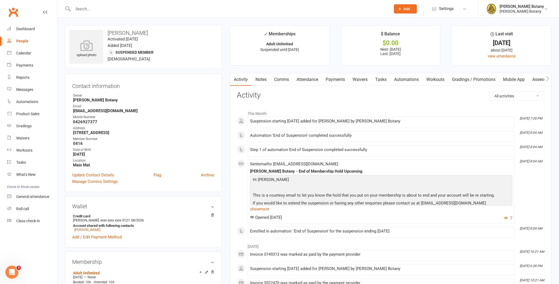
click at [115, 8] on input "text" at bounding box center [228, 9] width 315 height 8
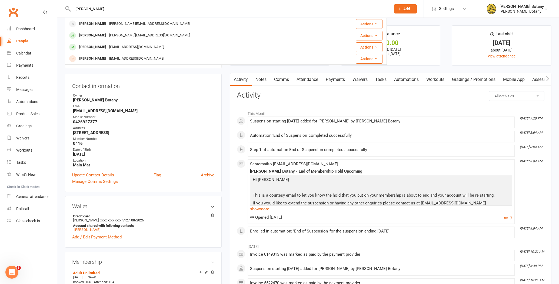
type input "Xavier"
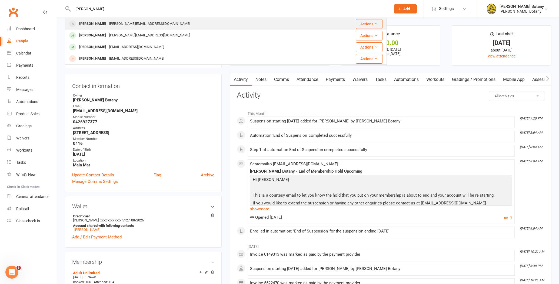
drag, startPoint x: 115, startPoint y: 8, endPoint x: 112, endPoint y: 24, distance: 16.4
click at [112, 24] on div "natashawigham@yahoo.com" at bounding box center [150, 24] width 84 height 8
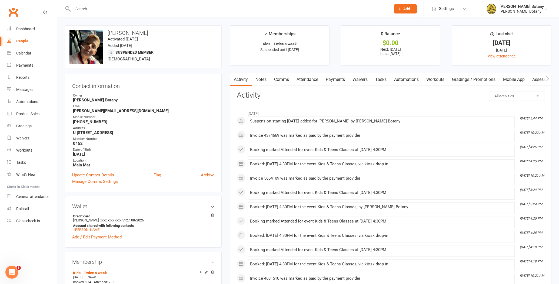
click at [335, 78] on link "Payments" at bounding box center [335, 79] width 27 height 12
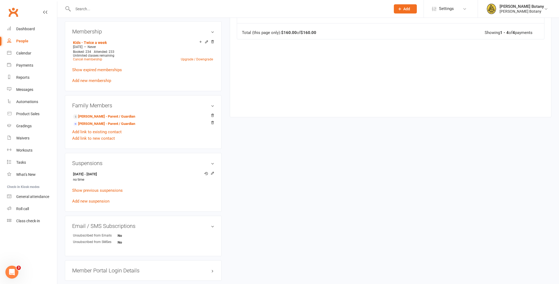
scroll to position [236, 0]
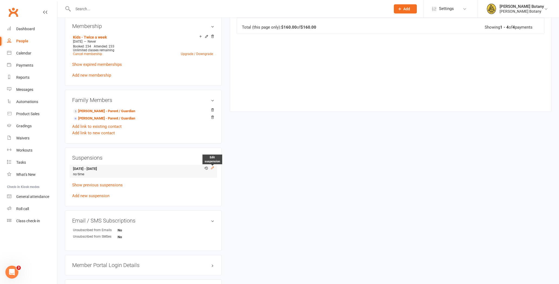
click at [213, 168] on icon at bounding box center [212, 168] width 4 height 4
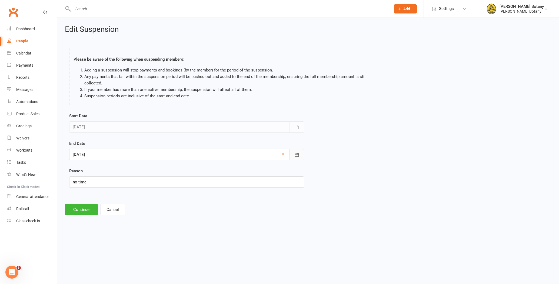
click at [296, 157] on icon "button" at bounding box center [296, 154] width 5 height 5
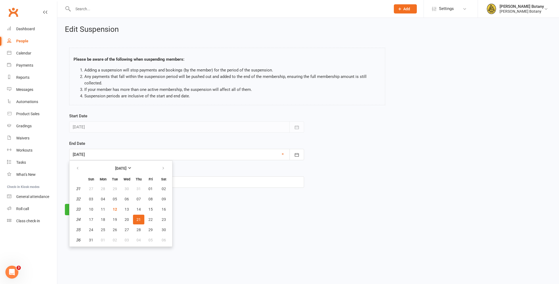
click at [197, 210] on footer "Continue Cancel" at bounding box center [308, 209] width 486 height 11
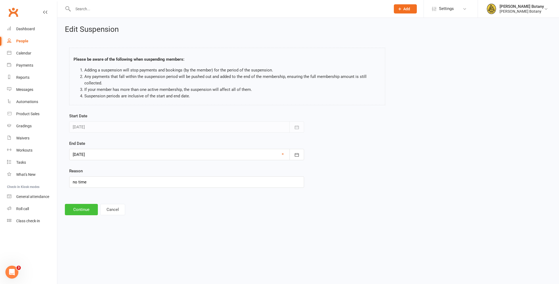
click at [90, 212] on button "Continue" at bounding box center [81, 209] width 33 height 11
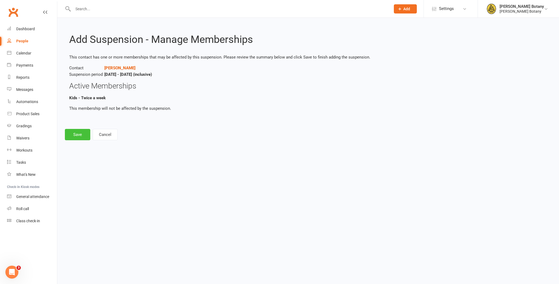
drag, startPoint x: 78, startPoint y: 125, endPoint x: 78, endPoint y: 129, distance: 3.8
click at [78, 125] on div "Add Suspension - Manage Memberships This contact has one or more memberships th…" at bounding box center [307, 83] width 501 height 130
click at [78, 136] on button "Save" at bounding box center [77, 134] width 25 height 11
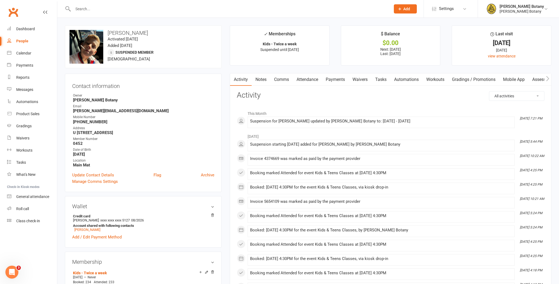
click at [121, 6] on input "text" at bounding box center [228, 9] width 315 height 8
click at [103, 11] on input "text" at bounding box center [228, 9] width 315 height 8
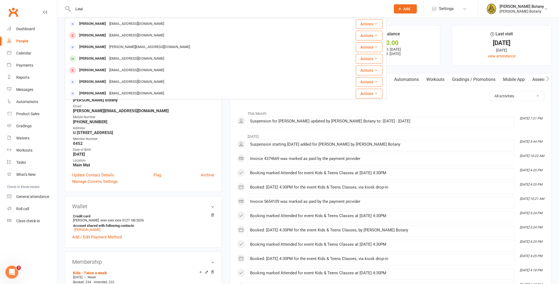
type input "Loui"
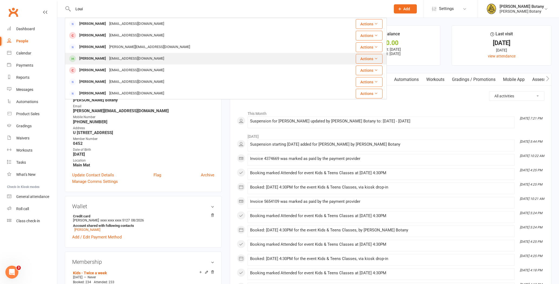
drag, startPoint x: 103, startPoint y: 11, endPoint x: 103, endPoint y: 57, distance: 45.9
click at [108, 57] on div "louis.exploration@gmail.com" at bounding box center [137, 59] width 58 height 8
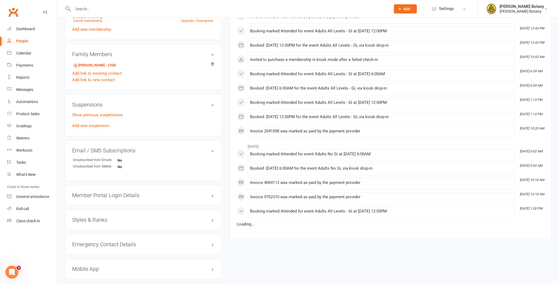
scroll to position [274, 0]
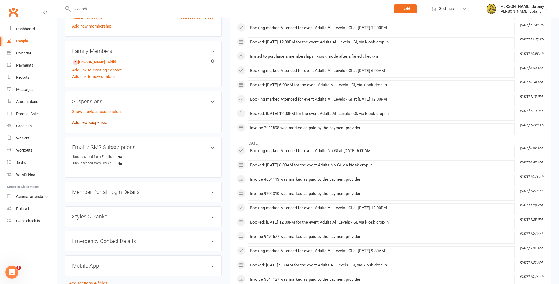
click at [103, 121] on link "Add new suspension" at bounding box center [90, 122] width 37 height 5
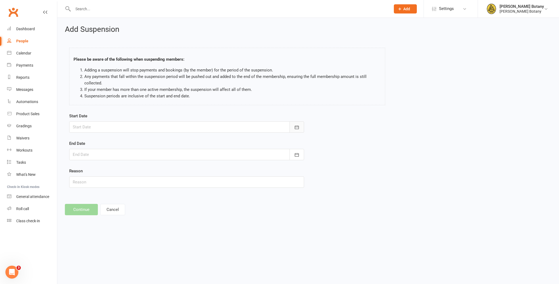
click at [299, 129] on icon "button" at bounding box center [296, 127] width 5 height 5
click at [150, 182] on span "15" at bounding box center [150, 182] width 4 height 4
type input "15 Aug 2025"
drag, startPoint x: 295, startPoint y: 155, endPoint x: 286, endPoint y: 156, distance: 9.2
click at [295, 155] on icon "button" at bounding box center [296, 154] width 5 height 5
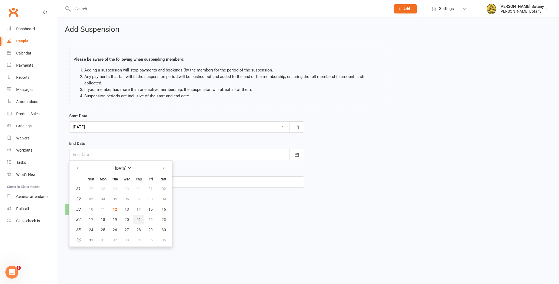
click at [142, 219] on button "21" at bounding box center [138, 220] width 11 height 10
type input "21 Aug 2025"
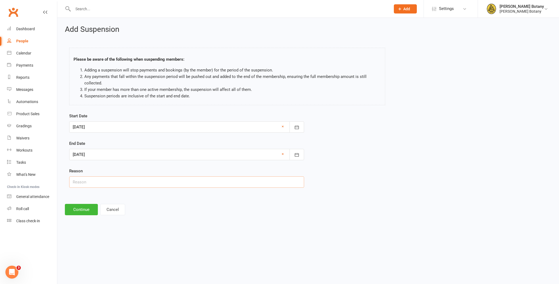
click at [134, 183] on input "text" at bounding box center [186, 182] width 235 height 11
type input "Away"
click at [88, 209] on button "Continue" at bounding box center [81, 209] width 33 height 11
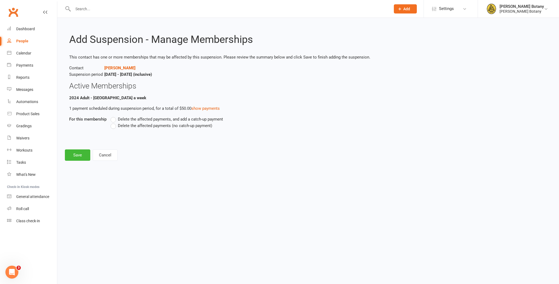
drag, startPoint x: 148, startPoint y: 116, endPoint x: 148, endPoint y: 119, distance: 2.8
click at [148, 117] on span "Delete the affected payments, and add a catch-up payment" at bounding box center [170, 119] width 105 height 6
click at [114, 116] on input "Delete the affected payments, and add a catch-up payment" at bounding box center [112, 116] width 4 height 0
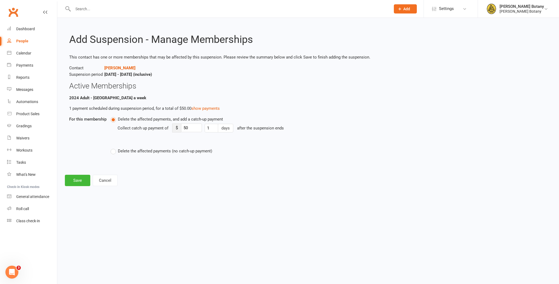
click at [142, 148] on span "Delete the affected payments (no catch-up payment)" at bounding box center [165, 151] width 94 height 6
click at [114, 148] on input "Delete the affected payments (no catch-up payment)" at bounding box center [112, 148] width 4 height 0
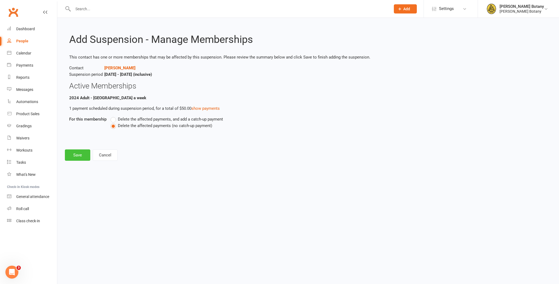
click at [78, 159] on button "Save" at bounding box center [77, 155] width 25 height 11
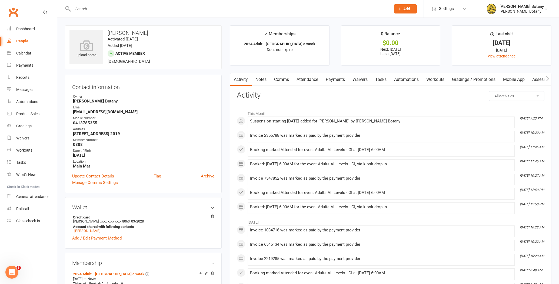
click at [130, 9] on input "text" at bounding box center [228, 9] width 315 height 8
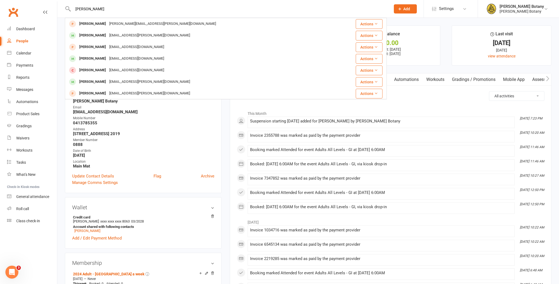
type input "Dylan"
drag, startPoint x: 130, startPoint y: 9, endPoint x: 103, endPoint y: 55, distance: 54.1
click at [103, 55] on div "Dylan O'Rourke" at bounding box center [93, 59] width 30 height 8
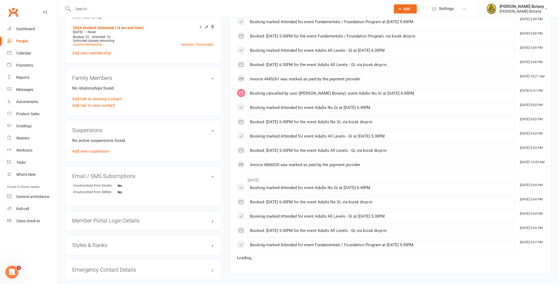
scroll to position [240, 0]
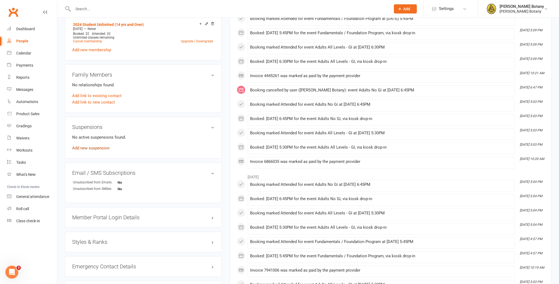
click at [106, 147] on link "Add new suspension" at bounding box center [90, 148] width 37 height 5
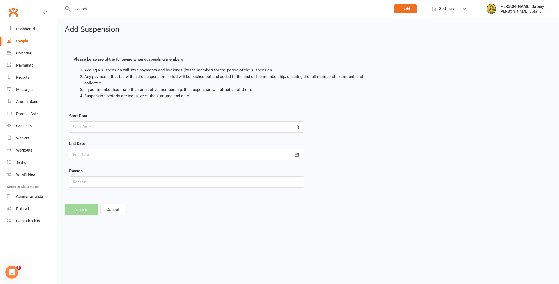
drag, startPoint x: 294, startPoint y: 127, endPoint x: 283, endPoint y: 127, distance: 11.6
click at [294, 127] on icon "button" at bounding box center [296, 127] width 5 height 5
drag, startPoint x: 112, startPoint y: 180, endPoint x: 132, endPoint y: 180, distance: 19.2
click at [113, 180] on span "12" at bounding box center [115, 182] width 4 height 4
type input "12 Aug 2025"
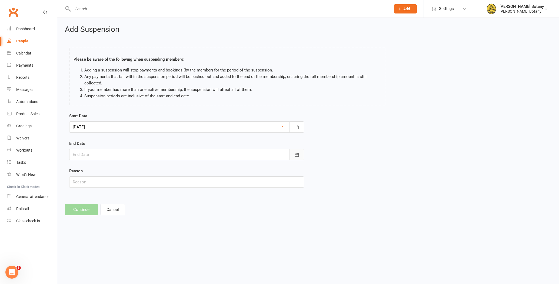
click at [295, 157] on icon "button" at bounding box center [296, 154] width 5 height 5
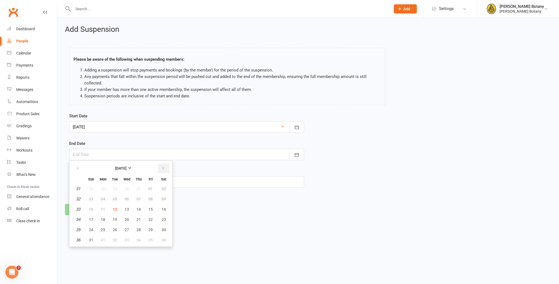
click at [163, 172] on button "button" at bounding box center [164, 169] width 12 height 10
click at [139, 198] on span "11" at bounding box center [138, 199] width 4 height 4
type input "11 Sep 2025"
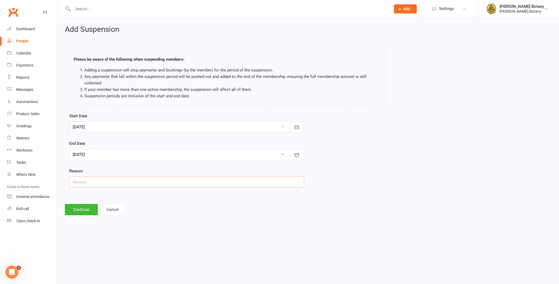
click at [142, 178] on input "text" at bounding box center [186, 182] width 235 height 11
type input "busy at work"
click at [83, 217] on div "Add Suspension Please be aware of the following when suspending members: Adding…" at bounding box center [307, 120] width 501 height 205
click at [83, 213] on button "Continue" at bounding box center [81, 209] width 33 height 11
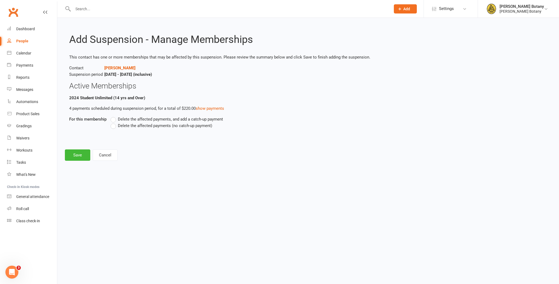
click at [130, 128] on label "Delete the affected payments (no catch-up payment)" at bounding box center [161, 126] width 102 height 6
click at [114, 123] on input "Delete the affected payments (no catch-up payment)" at bounding box center [112, 123] width 4 height 0
click at [80, 146] on div "Add Suspension - Manage Memberships This contact has one or more memberships th…" at bounding box center [307, 93] width 501 height 151
click at [78, 156] on button "Save" at bounding box center [77, 155] width 25 height 11
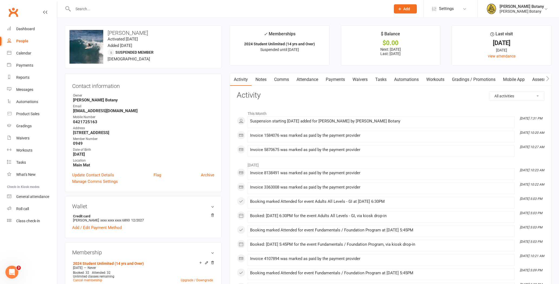
click at [94, 6] on input "text" at bounding box center [228, 9] width 315 height 8
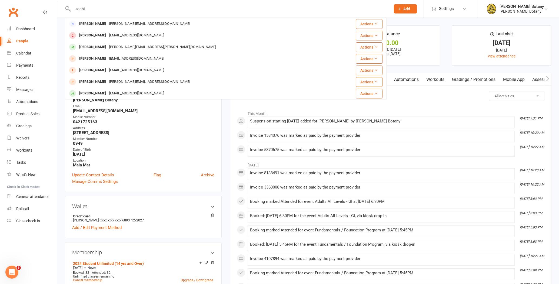
type input "Sophia"
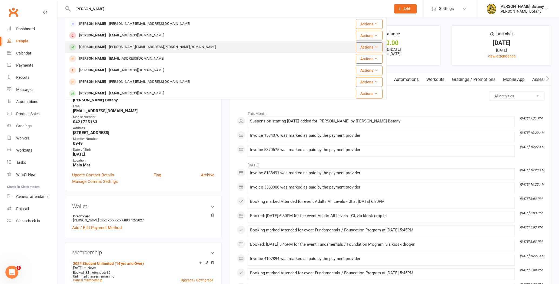
drag, startPoint x: 108, startPoint y: 24, endPoint x: 101, endPoint y: 47, distance: 24.5
click at [101, 47] on div "Sophia Antonios" at bounding box center [93, 47] width 30 height 8
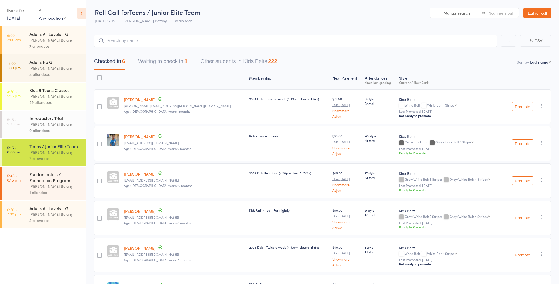
click at [78, 208] on div "Adults All Levels - GI" at bounding box center [55, 209] width 52 height 6
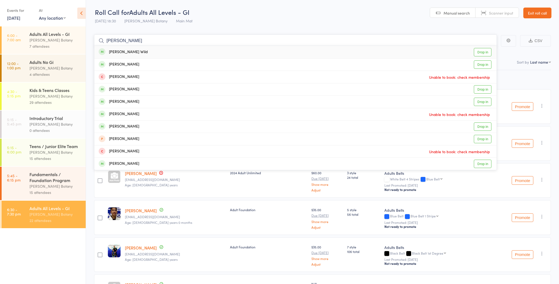
type input "[PERSON_NAME]"
click at [147, 52] on div "[PERSON_NAME] Wild Drop in" at bounding box center [295, 52] width 402 height 12
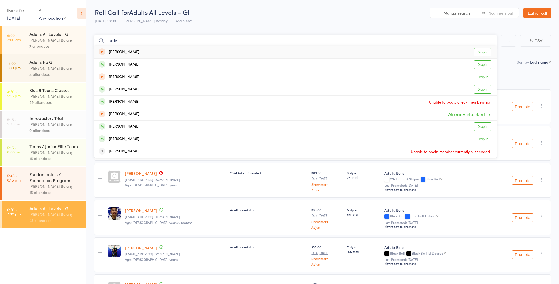
type input "Jordan"
drag, startPoint x: 147, startPoint y: 51, endPoint x: 130, endPoint y: 88, distance: 40.2
click at [130, 88] on div "[PERSON_NAME]" at bounding box center [119, 89] width 41 height 6
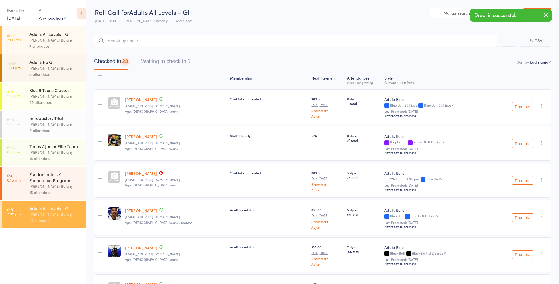
click at [53, 192] on div "15 attendees" at bounding box center [55, 193] width 52 height 6
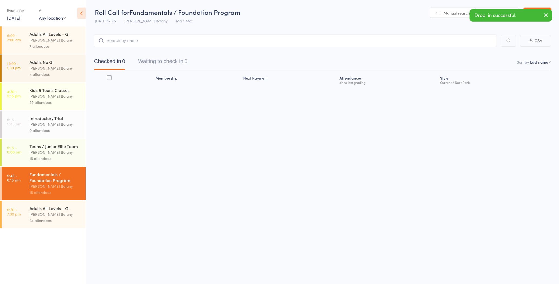
click at [116, 40] on input "search" at bounding box center [295, 41] width 402 height 12
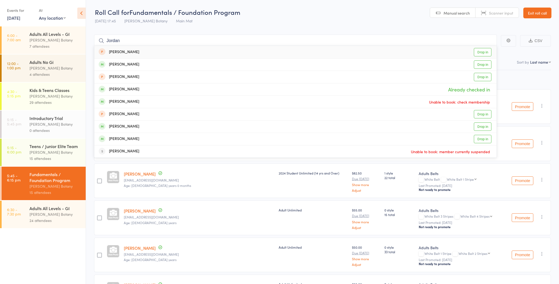
type input "Jordan"
drag, startPoint x: 116, startPoint y: 45, endPoint x: 135, endPoint y: 89, distance: 48.0
click at [135, 89] on div "[PERSON_NAME] Already checked in" at bounding box center [295, 89] width 402 height 12
